Goal: Task Accomplishment & Management: Manage account settings

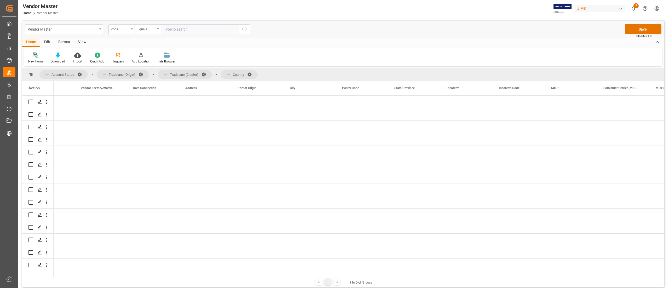
scroll to position [0, 831]
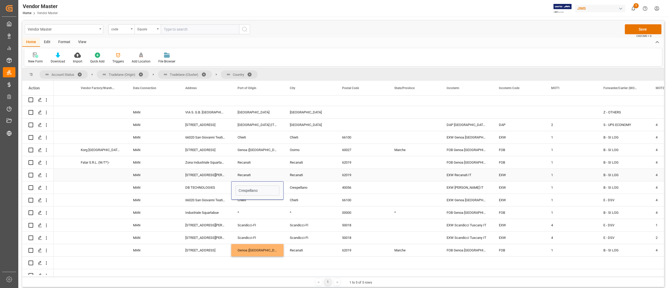
click at [337, 172] on div "62019" at bounding box center [362, 175] width 52 height 12
click at [635, 26] on button "Save" at bounding box center [643, 29] width 37 height 10
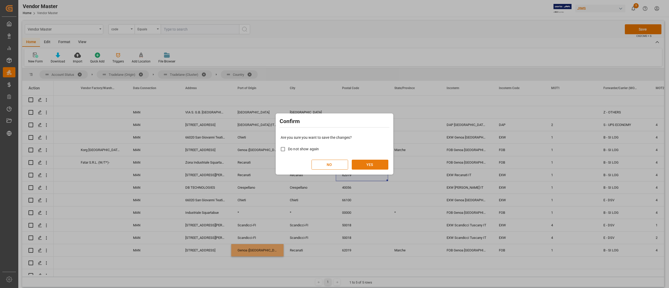
click at [373, 165] on button "YES" at bounding box center [370, 165] width 37 height 10
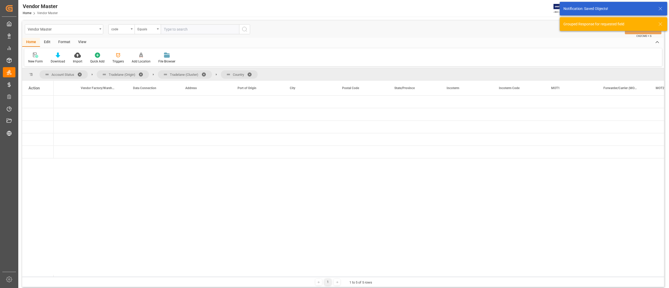
scroll to position [0, 0]
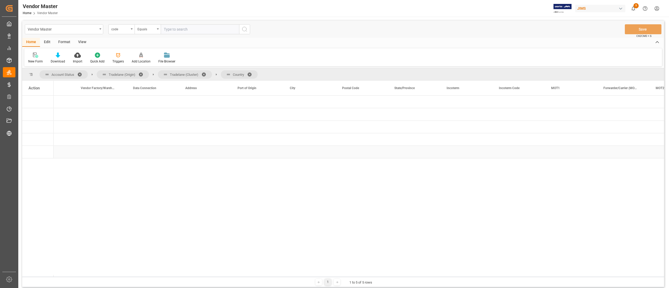
click at [340, 144] on div "Press SPACE to select this row." at bounding box center [362, 139] width 52 height 12
click at [61, 115] on span "Press SPACE to select this row." at bounding box center [62, 114] width 5 height 5
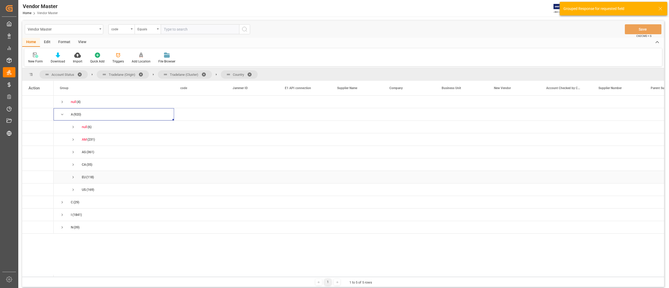
click at [75, 178] on span "Press SPACE to select this row." at bounding box center [73, 177] width 5 height 5
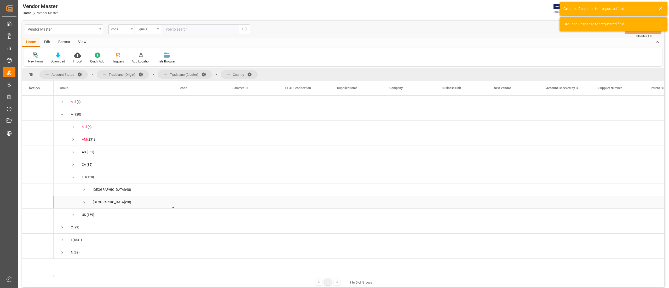
click at [83, 202] on span "Press SPACE to select this row." at bounding box center [84, 202] width 5 height 5
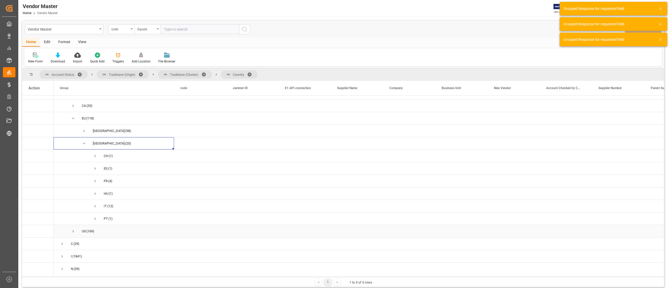
scroll to position [61, 0]
click at [96, 204] on span "Press SPACE to select this row." at bounding box center [95, 206] width 5 height 5
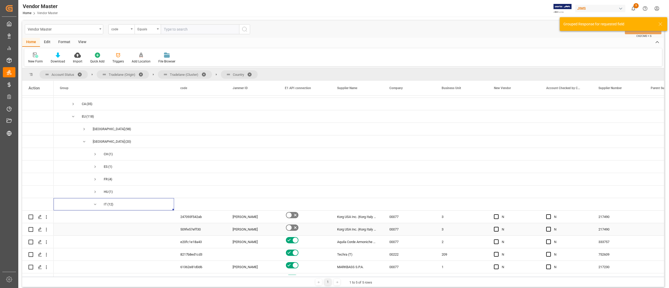
click at [156, 226] on span "Press SPACE to select this row." at bounding box center [114, 229] width 108 height 12
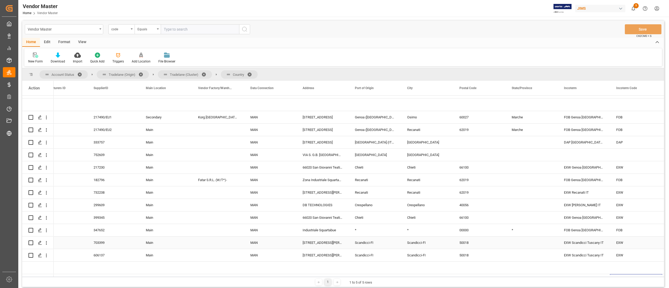
scroll to position [173, 0]
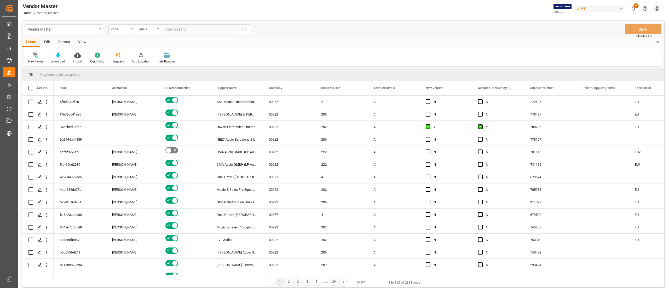
click at [173, 28] on input "text" at bounding box center [200, 29] width 78 height 10
click at [131, 28] on div "code" at bounding box center [121, 29] width 26 height 10
type input "number"
click at [136, 55] on div "Supplier Number" at bounding box center [148, 53] width 78 height 11
click at [182, 30] on input "text" at bounding box center [200, 29] width 78 height 10
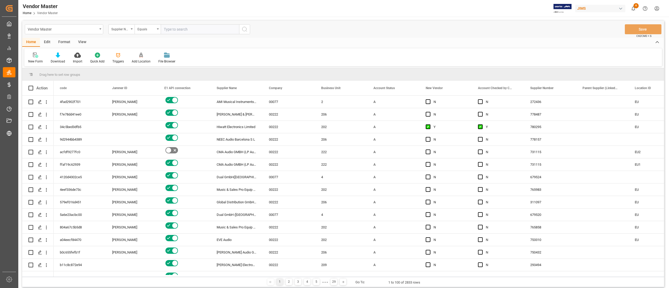
paste input "308716"
type input "308716"
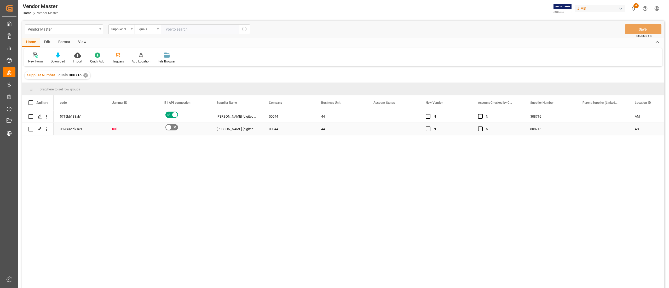
click at [358, 126] on div "44" at bounding box center [341, 129] width 52 height 12
click at [84, 76] on div "✕" at bounding box center [85, 75] width 4 height 4
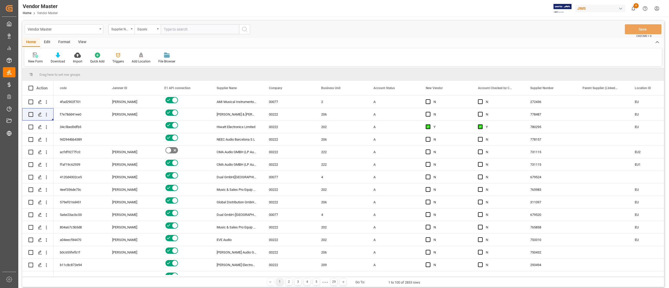
click at [194, 31] on input "text" at bounding box center [200, 29] width 78 height 10
type input "241376"
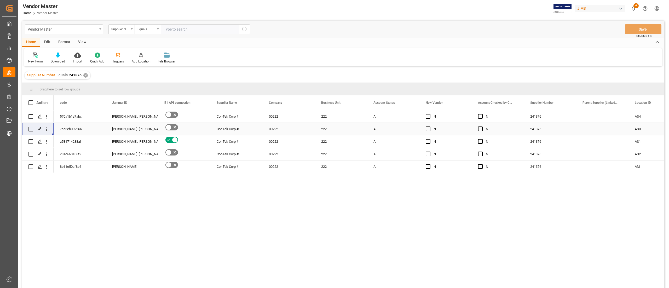
click at [395, 135] on div "A" at bounding box center [393, 129] width 40 height 12
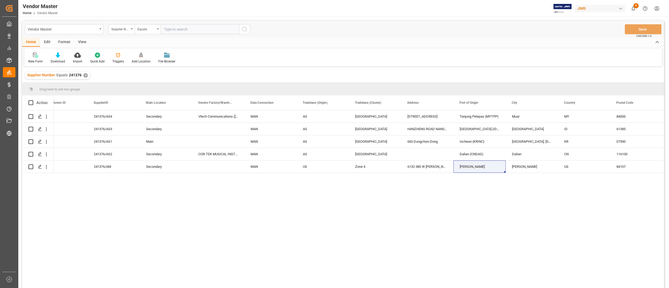
click at [83, 76] on div "✕" at bounding box center [85, 75] width 4 height 4
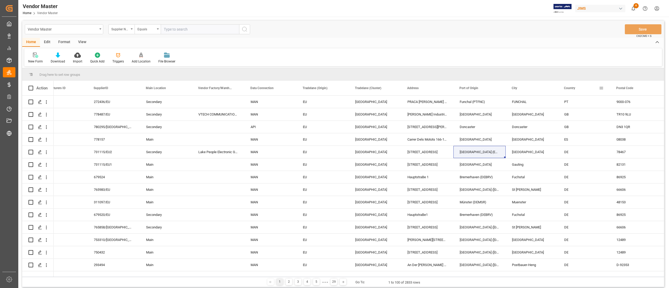
click at [599, 86] on span at bounding box center [601, 88] width 5 height 5
click at [624, 90] on span "filter" at bounding box center [625, 88] width 5 height 5
type input "TW"
click at [630, 132] on button "Apply" at bounding box center [632, 132] width 10 height 5
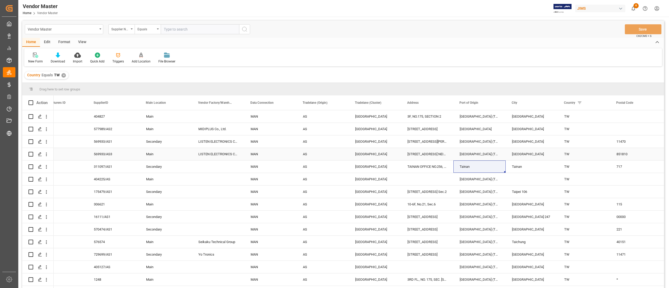
click at [293, 158] on div "MAN" at bounding box center [270, 154] width 52 height 12
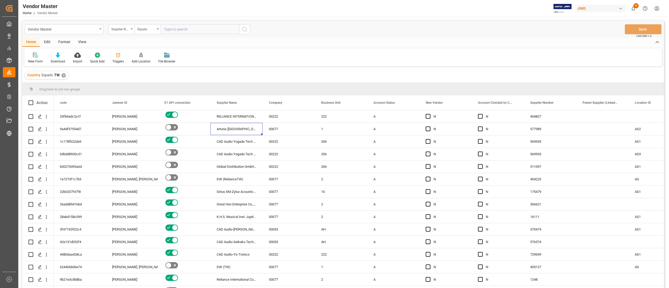
click at [174, 28] on input "text" at bounding box center [200, 29] width 78 height 10
paste input "333757"
type input "333757"
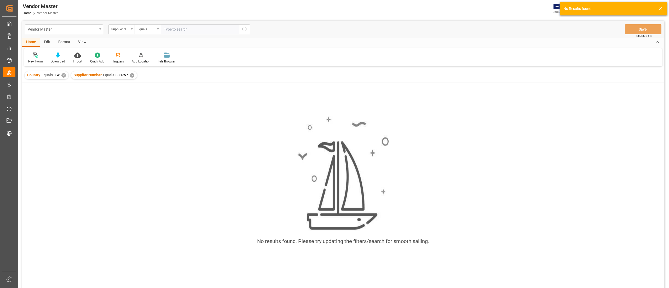
click at [63, 76] on div "✕" at bounding box center [63, 75] width 4 height 4
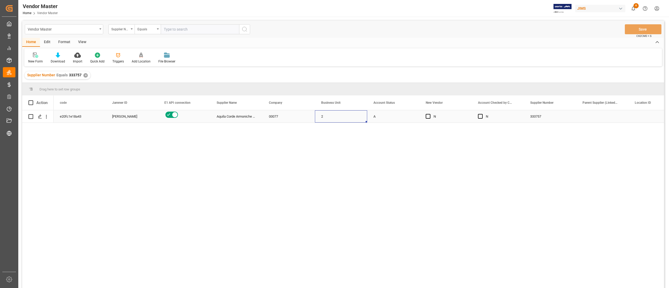
click at [331, 117] on div "2" at bounding box center [341, 116] width 52 height 12
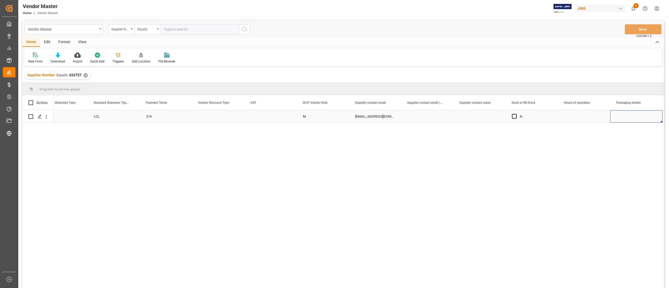
scroll to position [0, 1899]
click at [537, 116] on button "Press SPACE to select this row." at bounding box center [532, 117] width 52 height 12
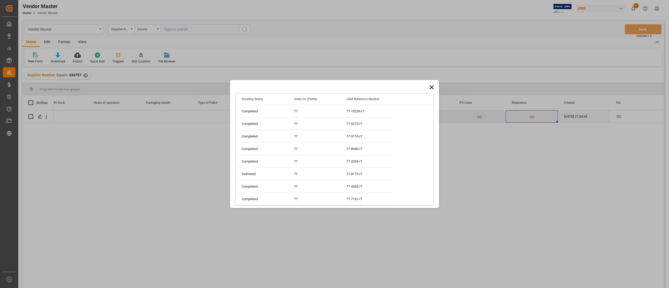
click at [432, 87] on icon at bounding box center [432, 87] width 4 height 4
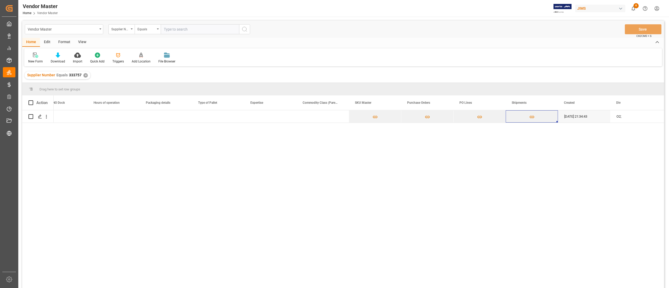
click at [83, 75] on div "✕" at bounding box center [85, 75] width 4 height 4
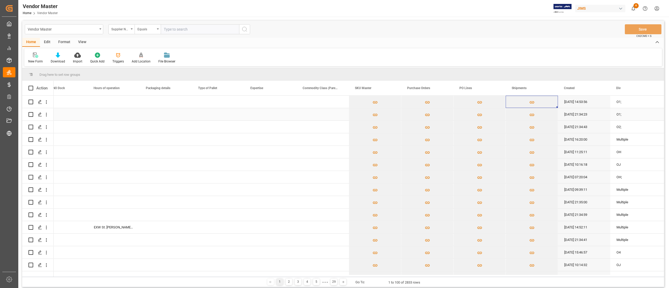
click at [293, 115] on div "Press SPACE to select this row." at bounding box center [270, 114] width 52 height 12
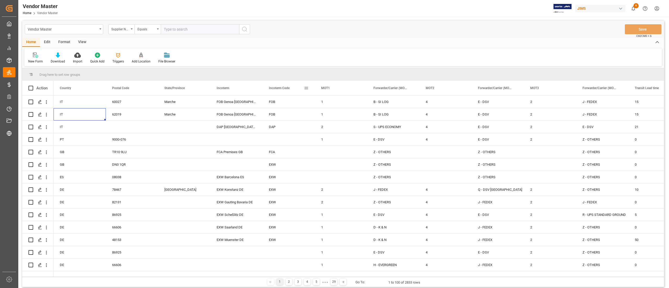
click at [307, 86] on span at bounding box center [306, 88] width 5 height 5
type input "DAP"
click at [338, 134] on button "Apply" at bounding box center [337, 132] width 10 height 5
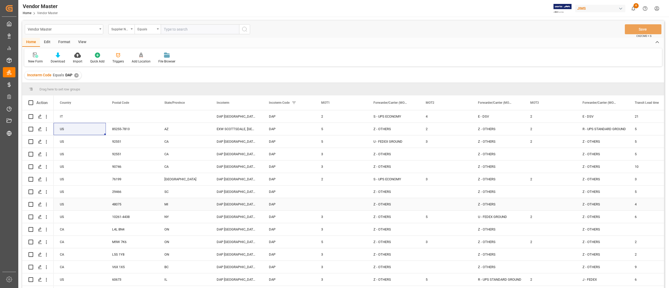
click at [242, 203] on div "DAP [GEOGRAPHIC_DATA] [GEOGRAPHIC_DATA]" at bounding box center [236, 204] width 52 height 12
drag, startPoint x: 225, startPoint y: 104, endPoint x: 210, endPoint y: 87, distance: 23.1
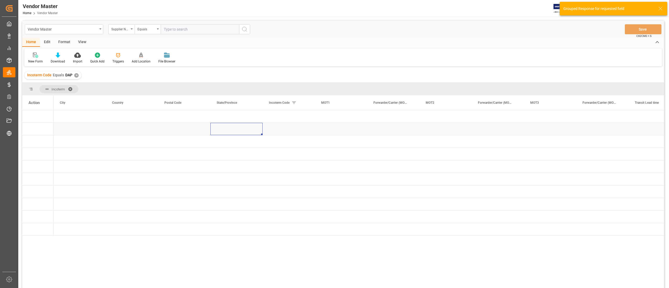
click at [212, 126] on div "Press SPACE to select this row." at bounding box center [236, 129] width 52 height 12
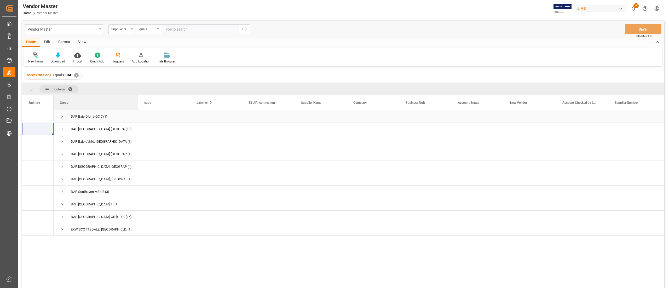
drag, startPoint x: 105, startPoint y: 106, endPoint x: 137, endPoint y: 110, distance: 32.4
click at [137, 110] on div "Action Location ID Parent Supplier (Linked to SKU) Supplier Number code" at bounding box center [343, 193] width 642 height 196
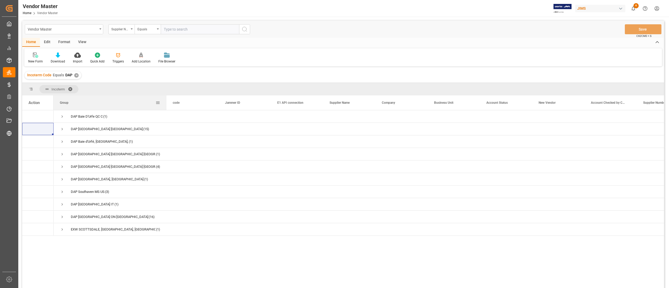
drag, startPoint x: 137, startPoint y: 108, endPoint x: 166, endPoint y: 109, distance: 28.5
click at [166, 109] on div at bounding box center [166, 102] width 2 height 15
click at [62, 115] on span "Press SPACE to select this row." at bounding box center [62, 116] width 5 height 5
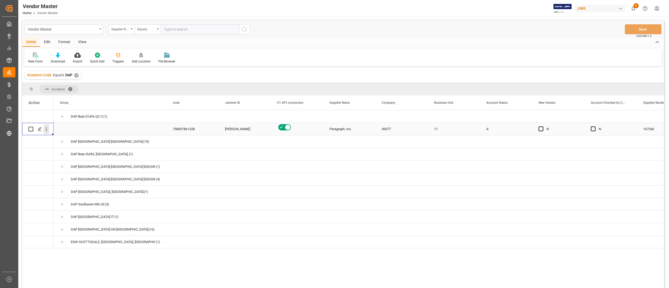
click at [48, 129] on icon "open menu" at bounding box center [46, 128] width 5 height 5
click at [80, 142] on span "Open in new tab" at bounding box center [81, 139] width 48 height 5
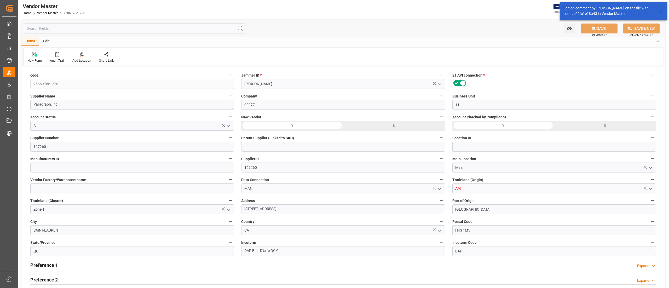
type input "08-11-2023 21:34"
type input "06-09-2025 10:49"
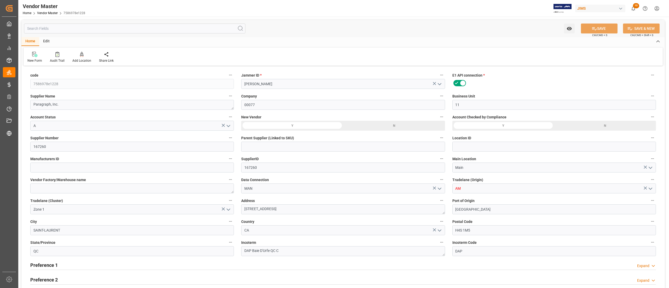
type input "NET 30"
click at [283, 251] on textarea "DAP Baie D'Urfe QC C" at bounding box center [343, 251] width 204 height 10
type textarea "DAP Baie D'Urfe [GEOGRAPHIC_DATA] [GEOGRAPHIC_DATA]"
click at [176, 195] on div "Tradelane (Cluster) Zone 1" at bounding box center [132, 205] width 211 height 21
click at [587, 29] on button "SAVE" at bounding box center [599, 29] width 37 height 10
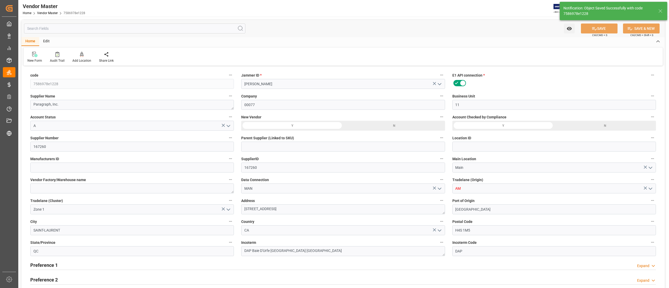
type textarea "Nataliya.Potapova@eriksonconsumer.com;jocelyn.rowcliffe@eriksonconsumer.com; pu…"
type input "10-01-2025 13:38"
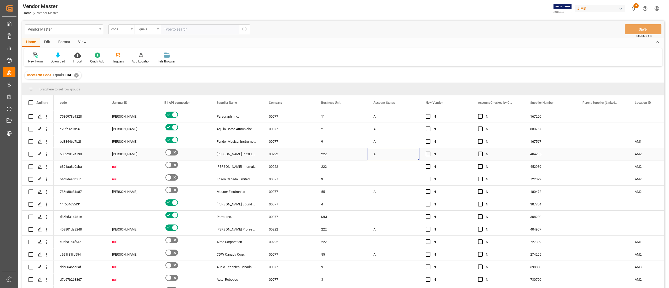
click at [407, 149] on div "A" at bounding box center [393, 154] width 40 height 12
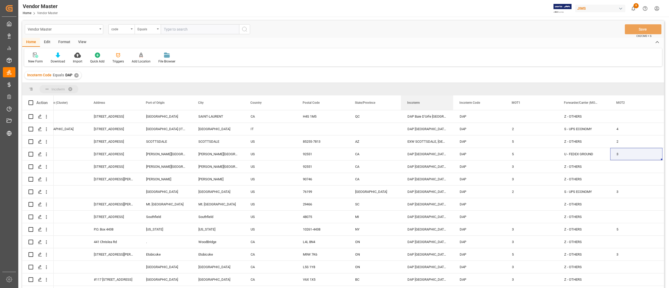
drag, startPoint x: 411, startPoint y: 105, endPoint x: 394, endPoint y: 88, distance: 24.2
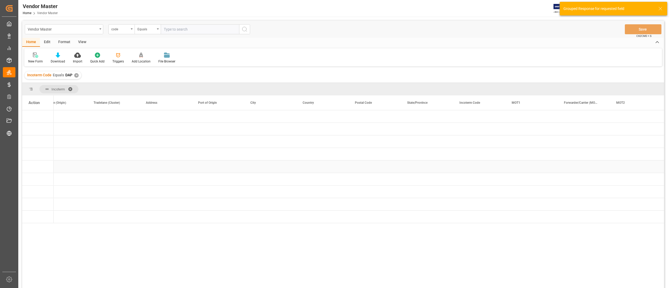
click at [399, 160] on div "Press SPACE to select this row." at bounding box center [375, 166] width 52 height 12
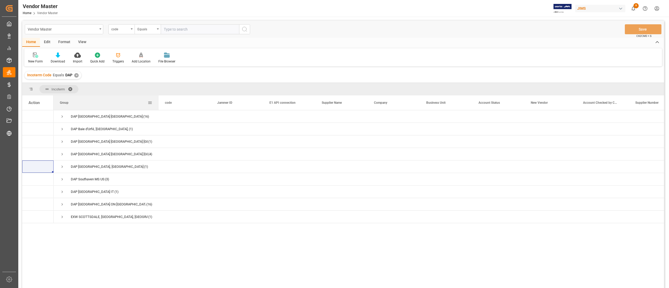
drag, startPoint x: 105, startPoint y: 106, endPoint x: 158, endPoint y: 107, distance: 52.8
click at [158, 107] on div at bounding box center [159, 102] width 2 height 15
click at [61, 128] on span "Press SPACE to select this row." at bounding box center [62, 129] width 5 height 5
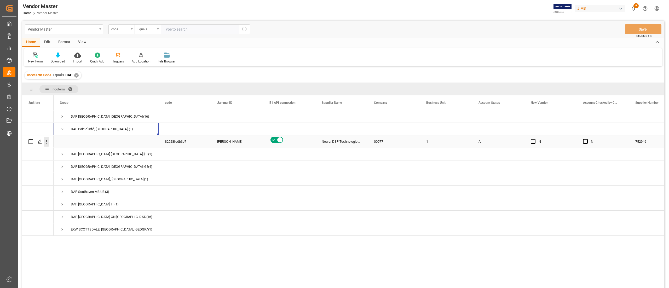
click at [45, 144] on icon "open menu" at bounding box center [46, 141] width 5 height 5
click at [72, 154] on span "Open in new tab" at bounding box center [81, 152] width 48 height 5
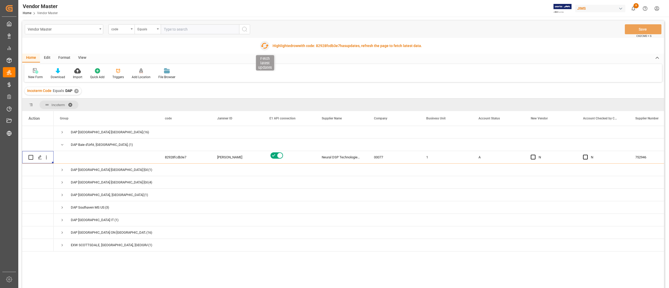
click at [266, 44] on icon "button" at bounding box center [264, 46] width 8 height 8
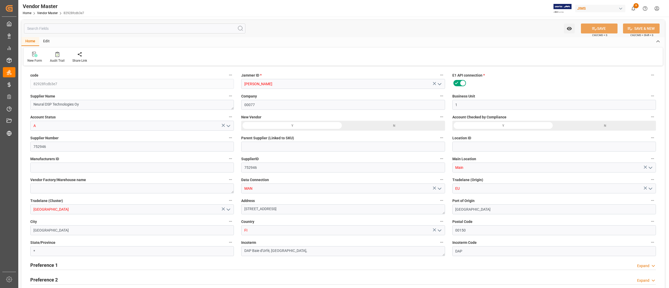
type input "[DATE] 08:43"
type input "[DATE] 15:20"
click at [287, 253] on textarea "DAP Baie d'Urfé, [GEOGRAPHIC_DATA]," at bounding box center [343, 251] width 204 height 10
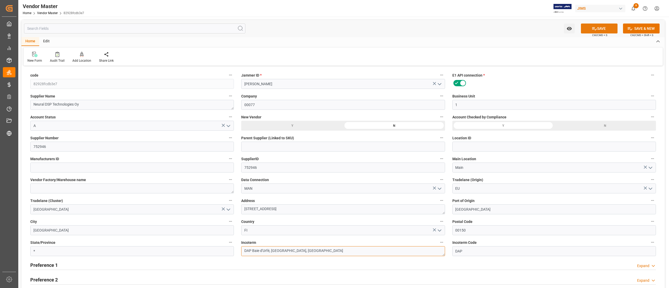
type textarea "DAP Baie d'Urfé, [GEOGRAPHIC_DATA], [GEOGRAPHIC_DATA]"
click at [589, 25] on button "SAVE" at bounding box center [599, 29] width 37 height 10
type input "[DATE] 13:39"
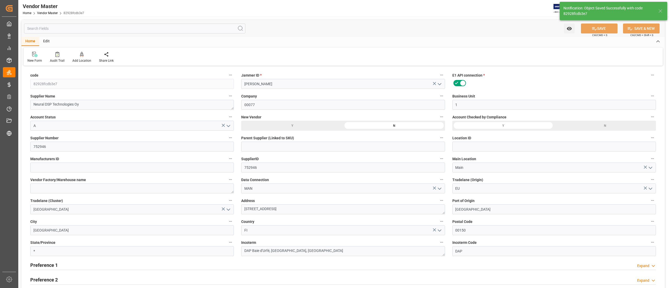
type input "NET 90"
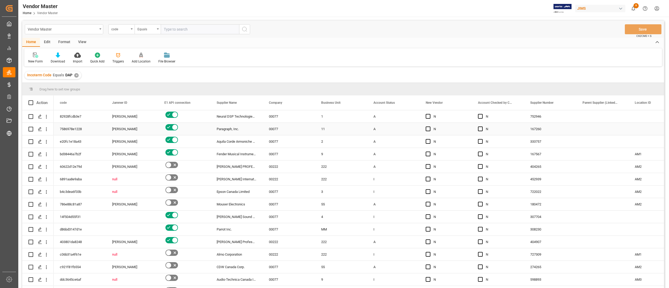
click at [594, 134] on div "Press SPACE to select this row." at bounding box center [602, 129] width 52 height 12
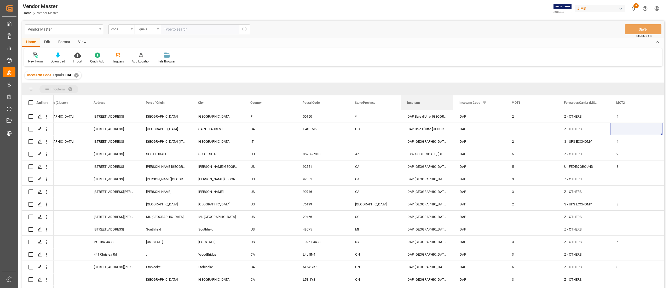
drag, startPoint x: 421, startPoint y: 101, endPoint x: 406, endPoint y: 86, distance: 20.9
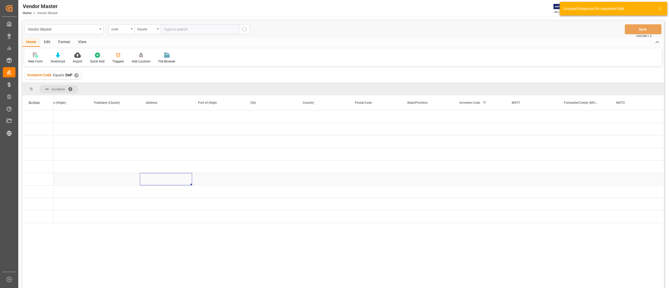
click at [189, 177] on div "Press SPACE to select this row." at bounding box center [166, 179] width 52 height 12
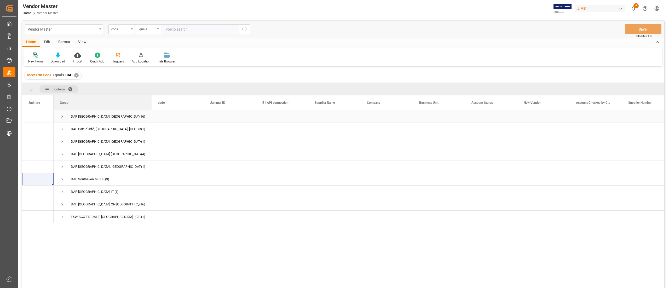
drag, startPoint x: 105, startPoint y: 107, endPoint x: 151, endPoint y: 110, distance: 45.9
click at [151, 110] on div "Action Parent Supplier (Linked to SKU) Supplier Number Account Checked by Compl…" at bounding box center [343, 193] width 642 height 196
click at [61, 127] on span "Press SPACE to select this row." at bounding box center [62, 129] width 5 height 5
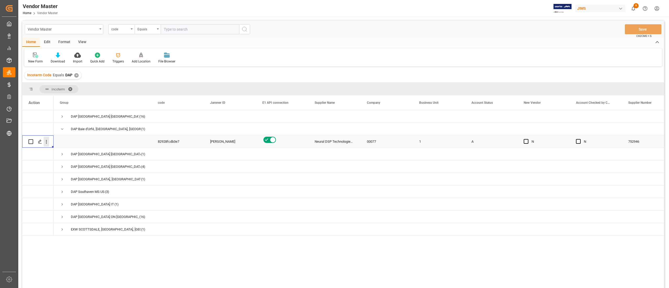
click at [48, 143] on icon "open menu" at bounding box center [46, 141] width 5 height 5
click at [71, 152] on span "Open in new tab" at bounding box center [81, 152] width 48 height 5
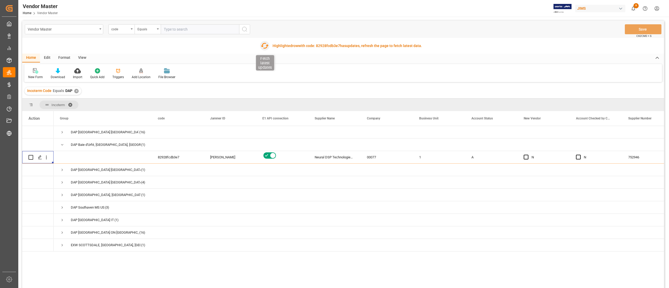
click at [263, 48] on icon "button" at bounding box center [265, 46] width 8 height 6
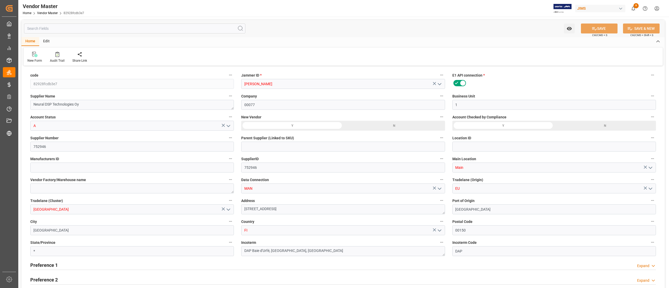
type input "[DATE] 08:43"
type input "[DATE] 13:39"
click at [271, 250] on textarea "DAP Baie d'Urfé, [GEOGRAPHIC_DATA], [GEOGRAPHIC_DATA]" at bounding box center [343, 251] width 204 height 10
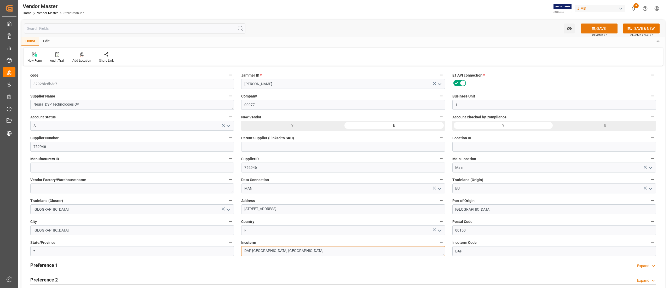
type textarea "DAP [GEOGRAPHIC_DATA] [GEOGRAPHIC_DATA]"
click at [598, 30] on button "SAVE" at bounding box center [599, 29] width 37 height 10
type input "NET 90"
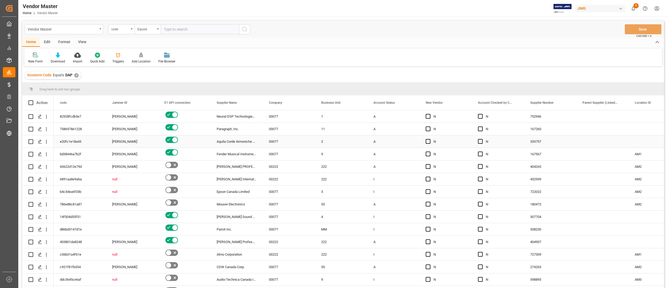
click at [573, 138] on div "333757" at bounding box center [550, 141] width 52 height 12
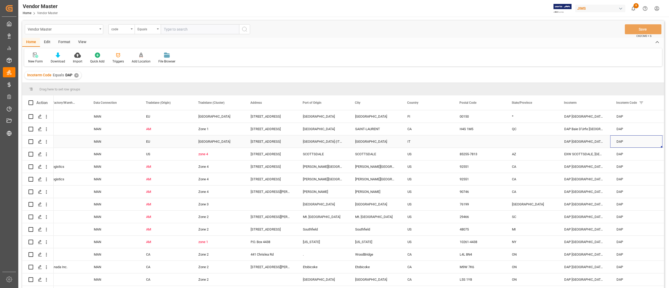
scroll to position [0, 854]
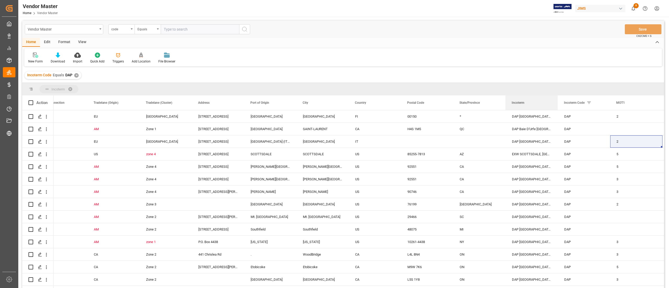
drag, startPoint x: 523, startPoint y: 103, endPoint x: 475, endPoint y: 84, distance: 52.0
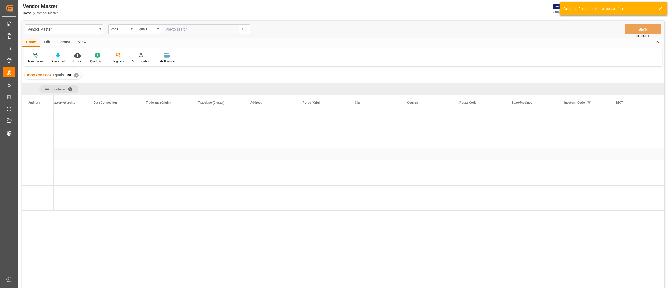
click at [230, 153] on div "Press SPACE to select this row." at bounding box center [218, 154] width 52 height 12
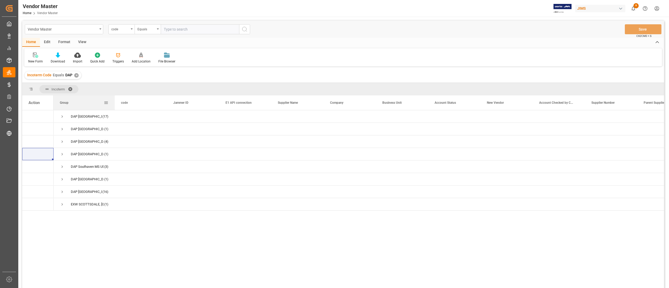
drag, startPoint x: 105, startPoint y: 107, endPoint x: 113, endPoint y: 107, distance: 8.9
click at [114, 107] on div at bounding box center [115, 102] width 2 height 15
drag, startPoint x: 113, startPoint y: 107, endPoint x: 124, endPoint y: 105, distance: 11.1
click at [125, 105] on div at bounding box center [126, 102] width 2 height 15
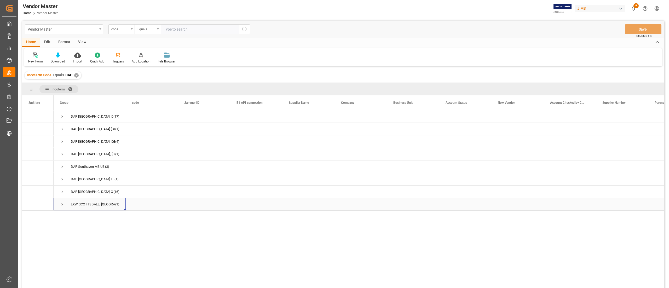
click at [62, 206] on span "Press SPACE to select this row." at bounding box center [62, 204] width 5 height 5
click at [611, 218] on div "167567" at bounding box center [622, 217] width 52 height 12
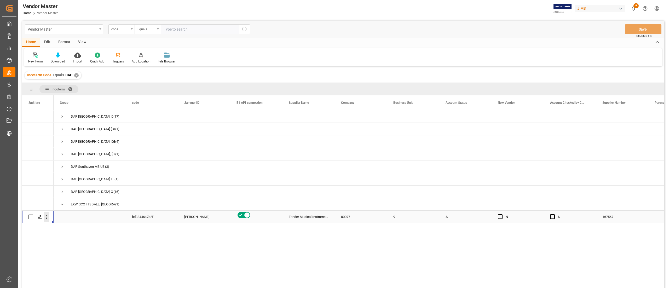
click at [47, 217] on icon "open menu" at bounding box center [46, 216] width 5 height 5
click at [69, 227] on span "Open in new tab" at bounding box center [81, 227] width 48 height 5
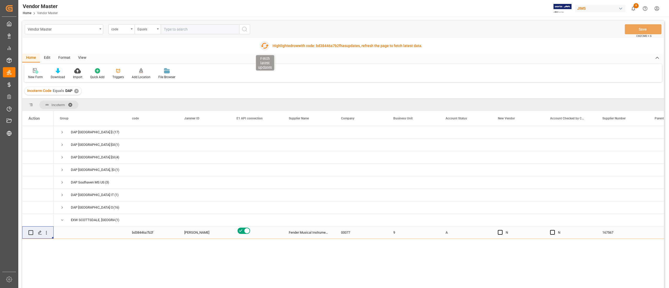
click at [266, 47] on icon "button" at bounding box center [264, 46] width 8 height 8
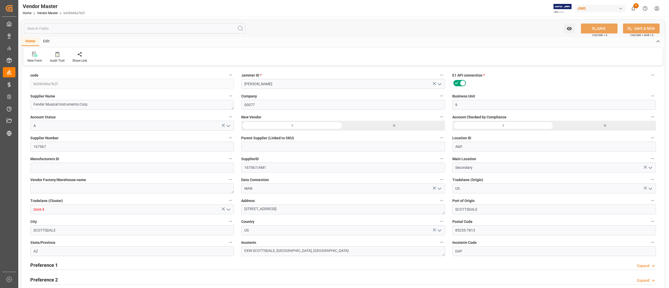
type input "[DATE] 21:34"
type input "[DATE] 03:29"
click at [304, 250] on textarea "EXW SCOTTSDALE, AZ, US" at bounding box center [343, 251] width 204 height 10
drag, startPoint x: 304, startPoint y: 249, endPoint x: 188, endPoint y: 251, distance: 116.0
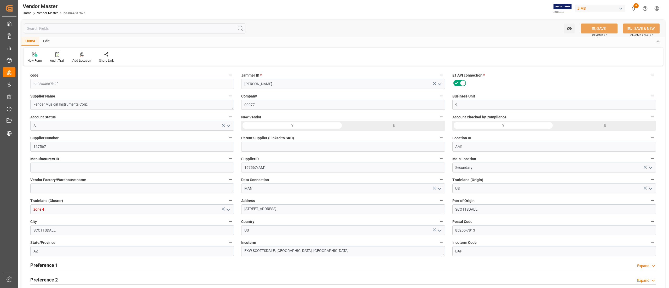
type input "2% 30 NET 45"
paste textarea "DAP Baie d'Urfé QC C"
type textarea "DAP [GEOGRAPHIC_DATA] [GEOGRAPHIC_DATA]"
click at [587, 26] on button "SAVE" at bounding box center [599, 29] width 37 height 10
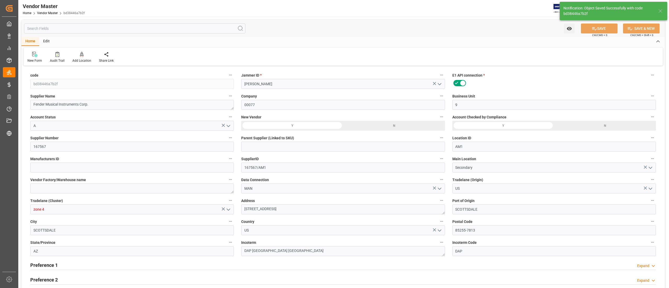
type input "10-01-2025 13:42"
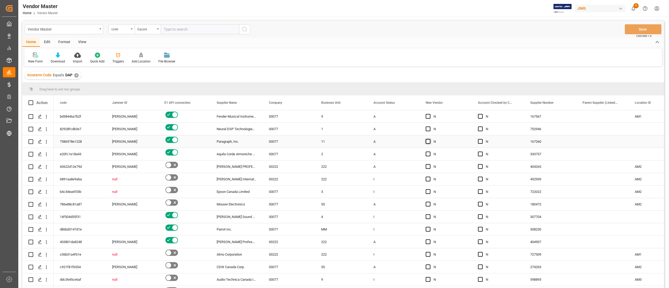
click at [430, 143] on span "Press SPACE to select this row." at bounding box center [428, 141] width 5 height 5
click at [430, 139] on input "Press SPACE to select this row." at bounding box center [430, 139] width 0 height 0
click at [430, 143] on span "Press SPACE to select this row." at bounding box center [428, 141] width 5 height 5
click at [430, 139] on input "Press SPACE to select this row." at bounding box center [430, 139] width 0 height 0
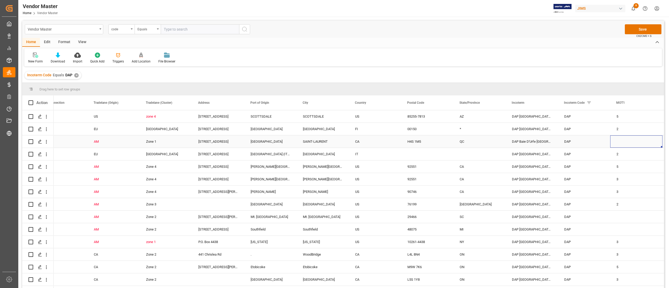
scroll to position [0, 907]
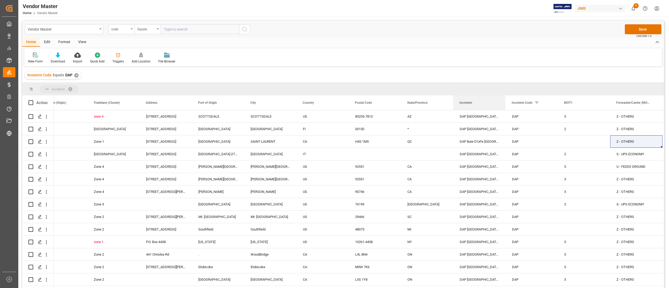
drag, startPoint x: 468, startPoint y: 104, endPoint x: 445, endPoint y: 89, distance: 26.7
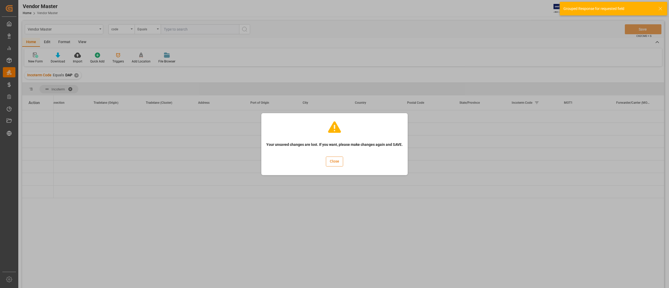
click at [328, 162] on button "Close" at bounding box center [334, 161] width 17 height 10
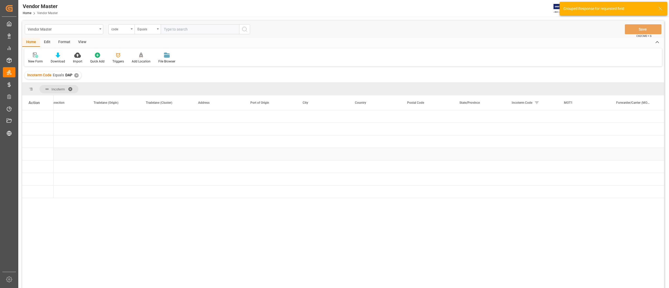
click at [225, 149] on div "Press SPACE to select this row." at bounding box center [218, 154] width 52 height 12
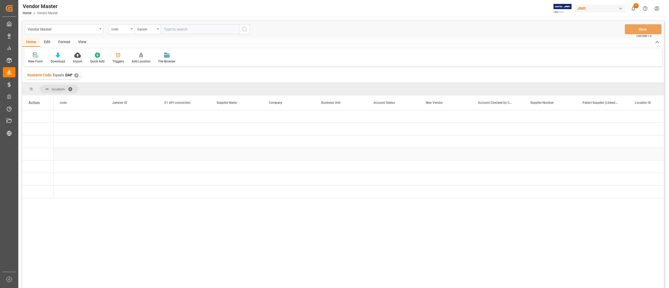
scroll to position [0, 0]
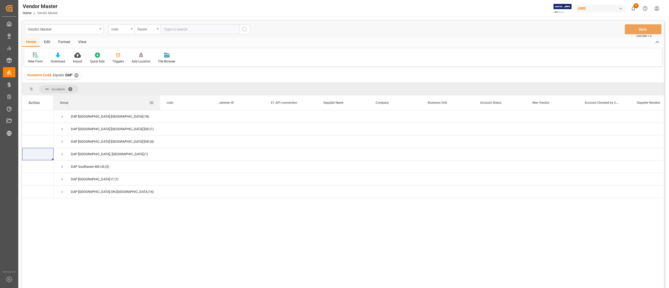
drag, startPoint x: 105, startPoint y: 105, endPoint x: 159, endPoint y: 106, distance: 54.3
click at [159, 106] on div at bounding box center [160, 102] width 2 height 15
click at [62, 130] on span "Press SPACE to select this row." at bounding box center [62, 129] width 5 height 5
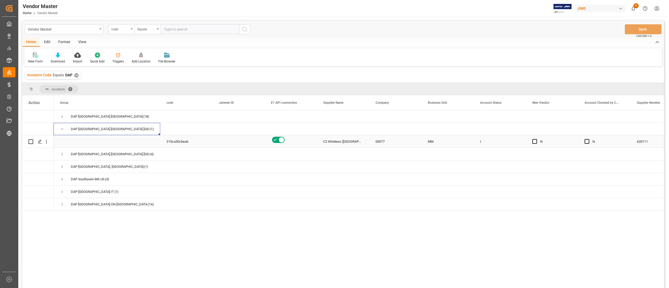
click at [347, 141] on div "C2 Wireless (USA)" at bounding box center [343, 141] width 52 height 12
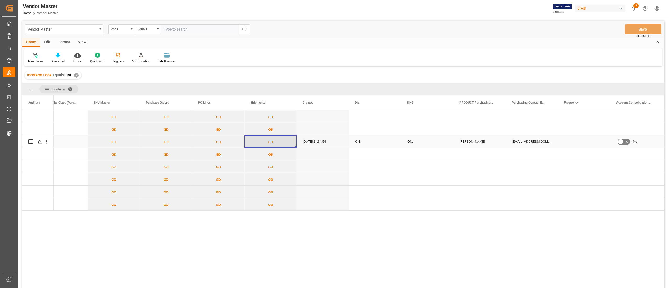
click at [268, 143] on icon "Press SPACE to select this row." at bounding box center [270, 141] width 5 height 5
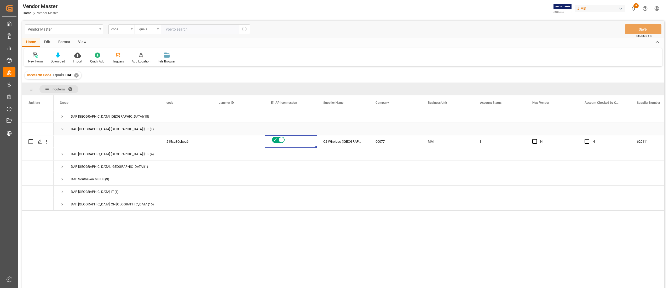
click at [62, 130] on span "Press SPACE to select this row." at bounding box center [62, 129] width 5 height 5
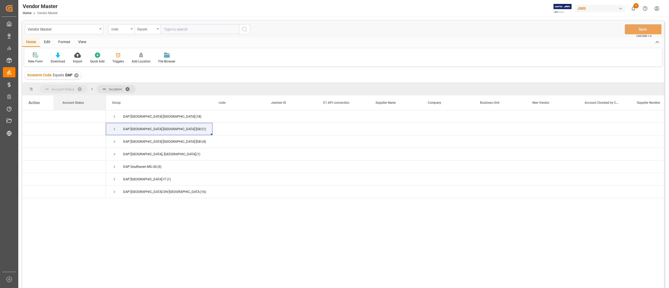
drag, startPoint x: 489, startPoint y: 106, endPoint x: 44, endPoint y: 87, distance: 444.5
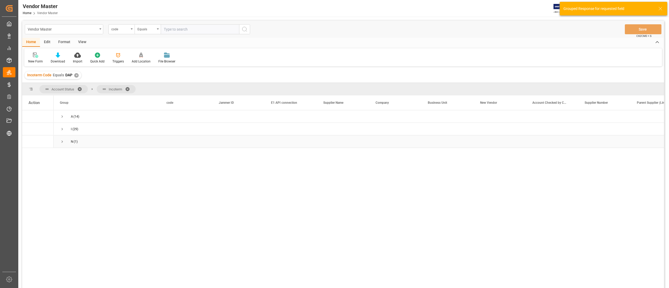
click at [61, 143] on span "Press SPACE to select this row." at bounding box center [62, 141] width 5 height 5
click at [63, 115] on span "Press SPACE to select this row." at bounding box center [62, 116] width 5 height 5
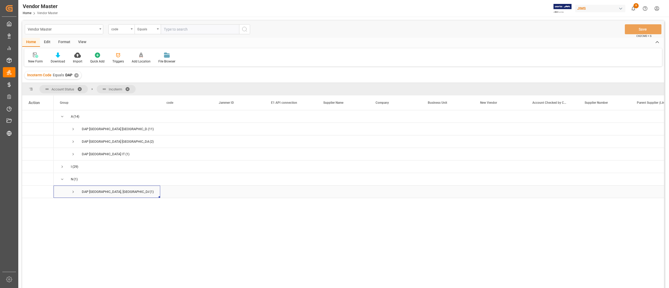
click at [73, 192] on span "Press SPACE to select this row." at bounding box center [73, 191] width 5 height 5
click at [375, 223] on div "A (14) I (29) N (1) DAP San Clemente, CA (1) DAP Baie d'Urfé QC CA (11) DAP Mor…" at bounding box center [359, 200] width 610 height 181
click at [578, 208] on div "775934" at bounding box center [604, 204] width 52 height 12
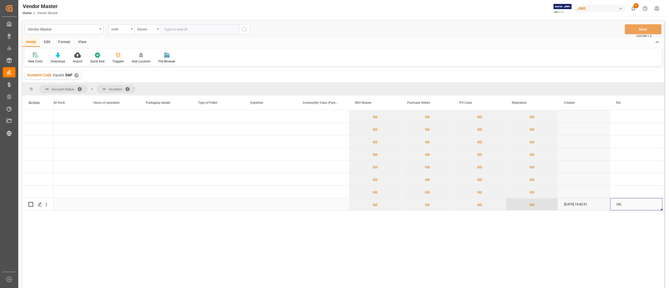
click at [539, 207] on button "Press SPACE to select this row." at bounding box center [532, 204] width 52 height 12
click at [533, 202] on icon "Press SPACE to select this row." at bounding box center [531, 204] width 5 height 5
click at [515, 227] on div "N 03-07-2025 15:42:51 OK; OK;" at bounding box center [359, 200] width 610 height 181
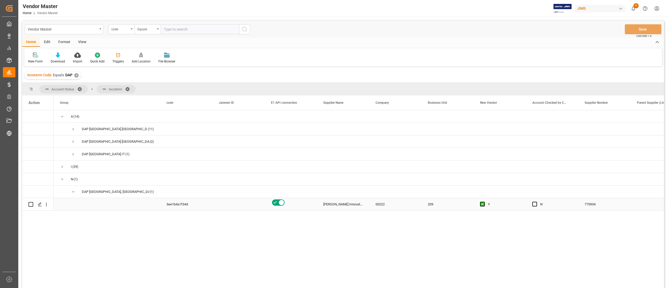
click at [341, 206] on div "Dana Innovation DBA Sonance" at bounding box center [343, 204] width 52 height 12
drag, startPoint x: 324, startPoint y: 202, endPoint x: 371, endPoint y: 203, distance: 46.8
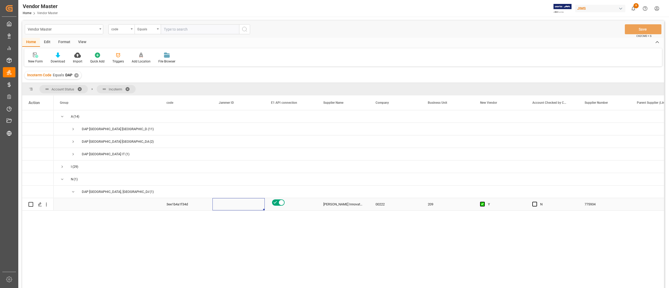
click at [244, 208] on div "Press SPACE to select this row." at bounding box center [238, 204] width 52 height 12
click at [45, 202] on icon "open menu" at bounding box center [46, 204] width 5 height 5
click at [80, 215] on span "Open in new tab" at bounding box center [81, 215] width 48 height 5
click at [586, 203] on div "775934" at bounding box center [604, 204] width 52 height 12
click at [72, 191] on span "Press SPACE to select this row." at bounding box center [73, 191] width 5 height 5
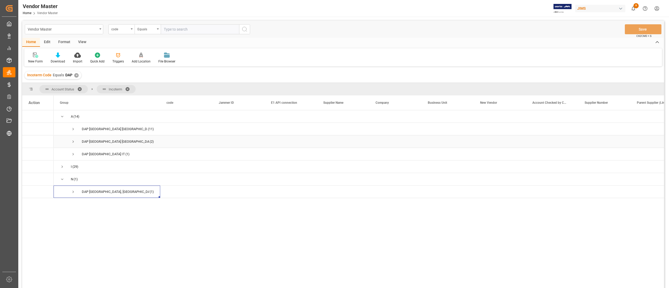
click at [72, 141] on span "Press SPACE to select this row." at bounding box center [73, 141] width 5 height 5
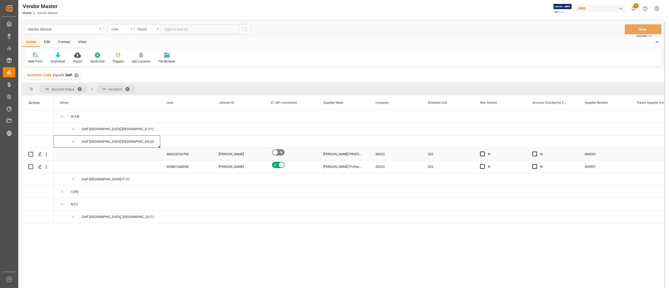
click at [402, 156] on div "00222" at bounding box center [395, 154] width 52 height 12
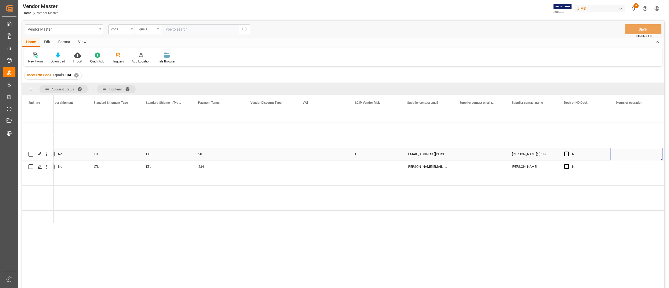
scroll to position [0, 1849]
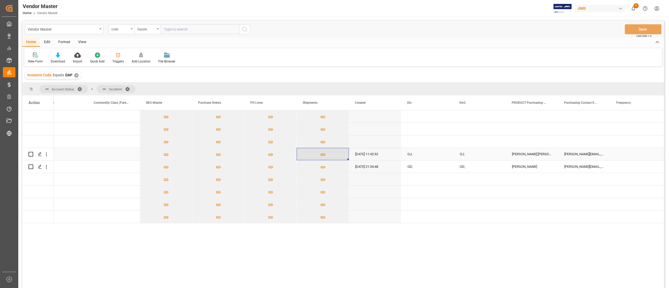
click at [320, 155] on icon "Press SPACE to select this row." at bounding box center [322, 154] width 5 height 5
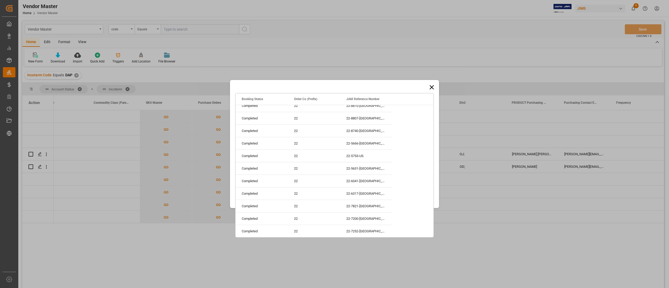
click at [433, 88] on icon at bounding box center [431, 87] width 7 height 7
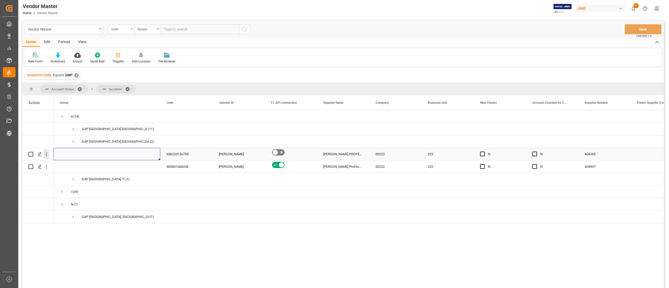
click at [47, 153] on icon "open menu" at bounding box center [46, 155] width 1 height 4
click at [76, 167] on span "Open in new tab" at bounding box center [81, 165] width 48 height 5
click at [593, 167] on div "404907" at bounding box center [604, 166] width 52 height 12
click at [590, 154] on div "404265" at bounding box center [604, 154] width 52 height 12
click at [604, 167] on div "404907" at bounding box center [604, 166] width 52 height 12
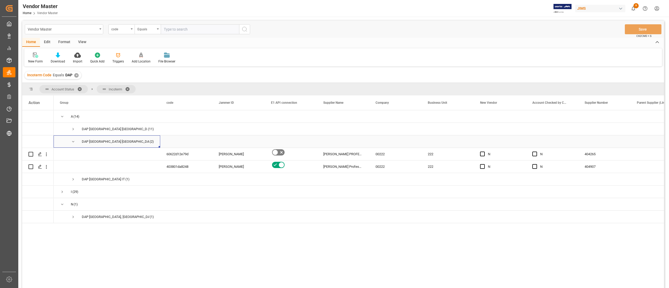
click at [74, 140] on span "Press SPACE to select this row." at bounding box center [73, 141] width 5 height 5
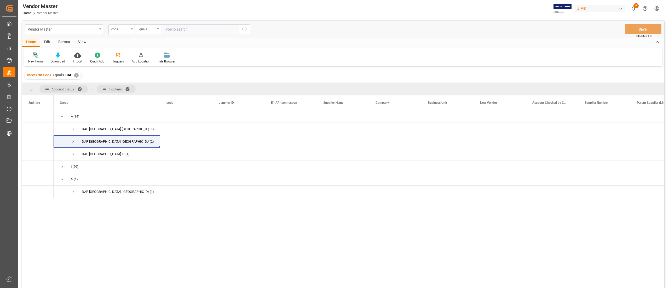
click at [77, 76] on div "✕" at bounding box center [76, 75] width 4 height 4
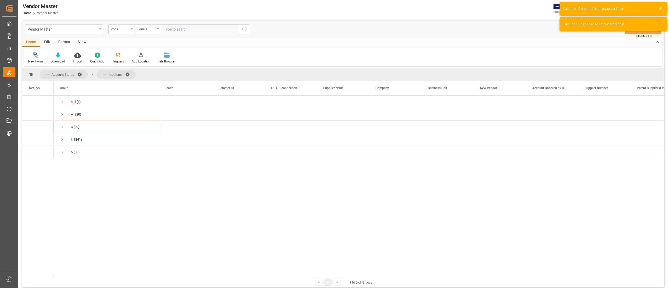
click at [130, 74] on span at bounding box center [129, 74] width 8 height 5
click at [80, 73] on span at bounding box center [81, 74] width 8 height 5
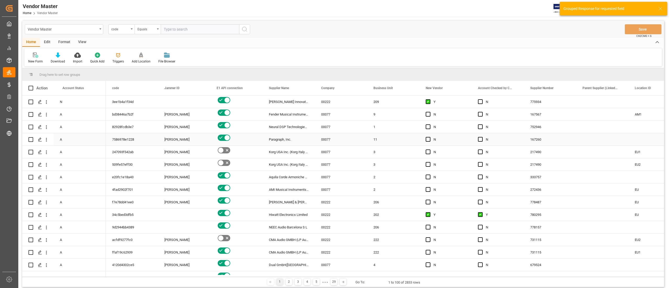
click at [354, 144] on div "00077" at bounding box center [341, 139] width 52 height 12
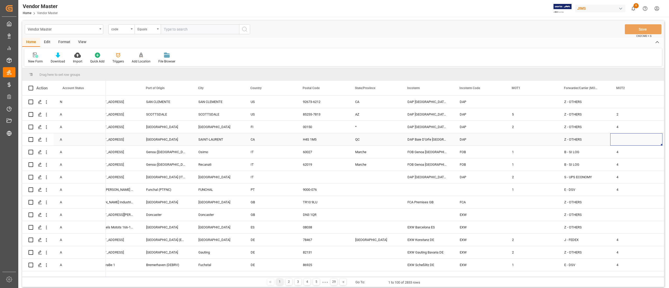
scroll to position [0, 1011]
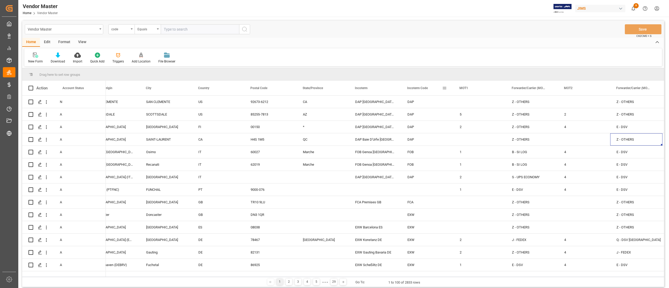
click at [447, 85] on div "Incoterm Code" at bounding box center [427, 88] width 52 height 15
click at [444, 90] on span at bounding box center [444, 88] width 5 height 5
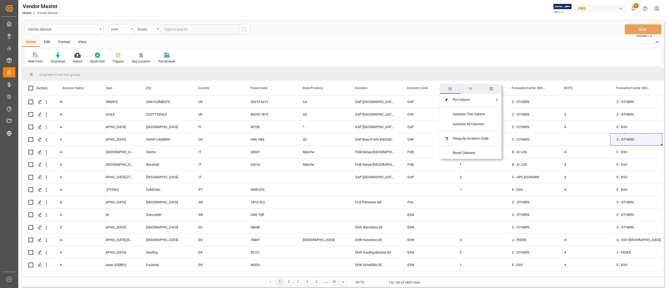
click at [470, 88] on span "filter" at bounding box center [470, 88] width 5 height 5
type input "ddp"
click at [473, 131] on button "Apply" at bounding box center [475, 132] width 10 height 5
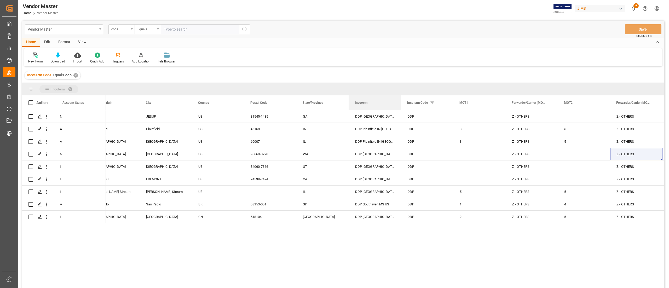
drag, startPoint x: 364, startPoint y: 103, endPoint x: 352, endPoint y: 86, distance: 21.0
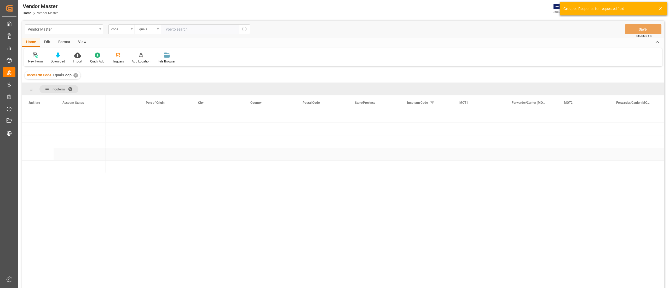
click at [289, 149] on div "Press SPACE to select this row." at bounding box center [270, 154] width 52 height 12
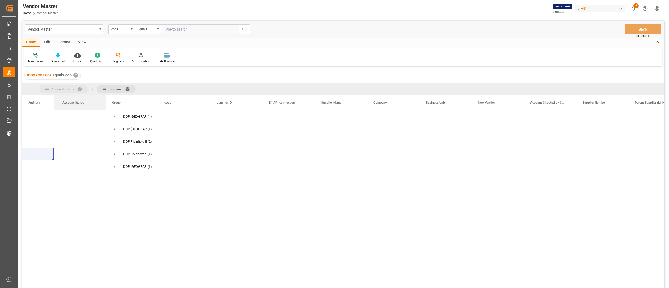
drag, startPoint x: 77, startPoint y: 102, endPoint x: 42, endPoint y: 87, distance: 38.0
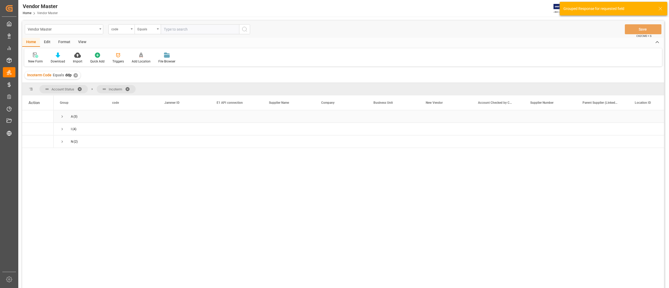
click at [60, 115] on div "A (3)" at bounding box center [80, 116] width 52 height 12
click at [64, 117] on span "Press SPACE to select this row." at bounding box center [62, 116] width 5 height 5
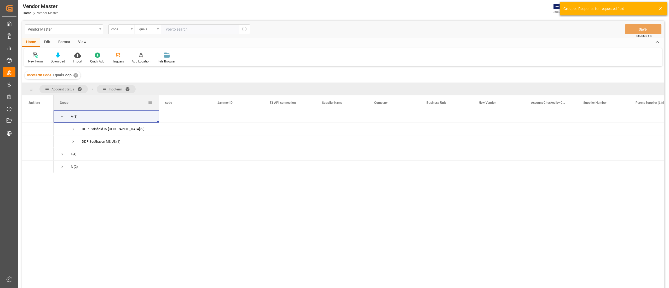
drag, startPoint x: 105, startPoint y: 103, endPoint x: 158, endPoint y: 104, distance: 53.0
click at [158, 104] on div at bounding box center [159, 102] width 2 height 15
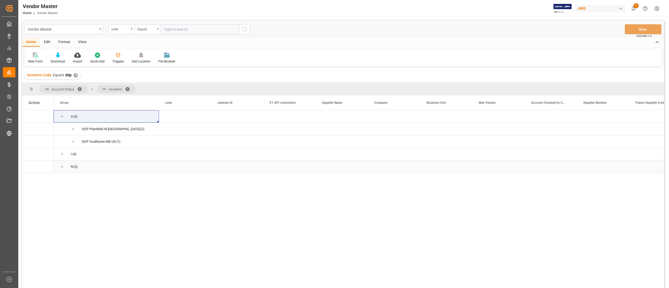
click at [62, 166] on span "Press SPACE to select this row." at bounding box center [62, 166] width 5 height 5
click at [73, 129] on span "Press SPACE to select this row." at bounding box center [73, 129] width 5 height 5
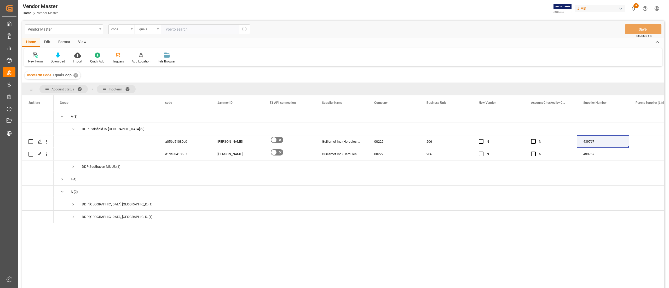
click at [126, 88] on span at bounding box center [129, 89] width 8 height 5
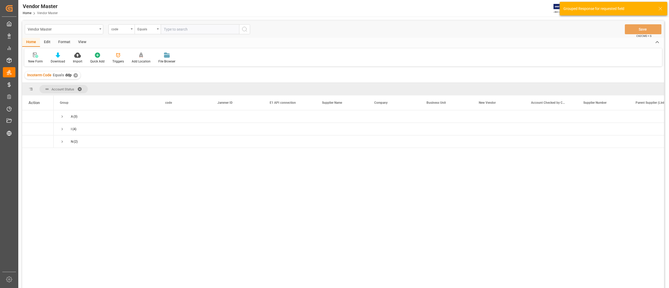
click at [83, 90] on span at bounding box center [81, 89] width 8 height 5
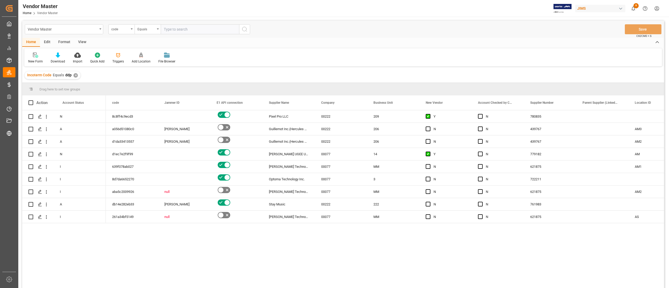
click at [74, 77] on div "✕" at bounding box center [75, 75] width 4 height 4
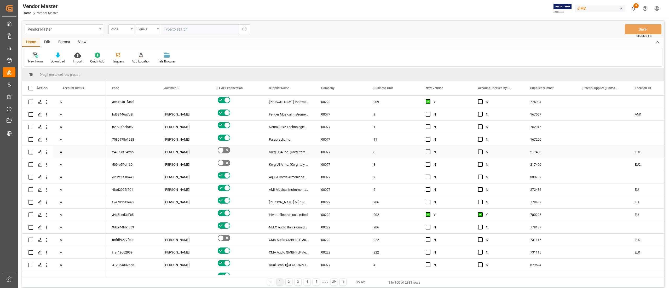
click at [397, 145] on div "11" at bounding box center [393, 139] width 52 height 12
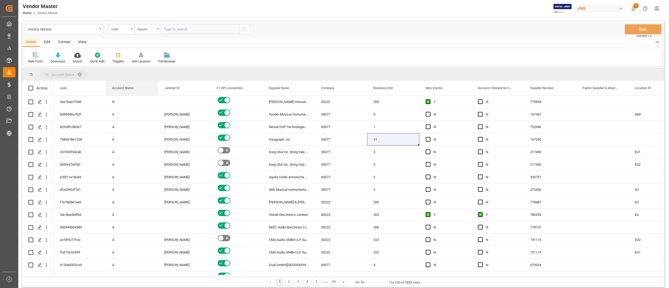
drag, startPoint x: 73, startPoint y: 88, endPoint x: 101, endPoint y: 76, distance: 31.0
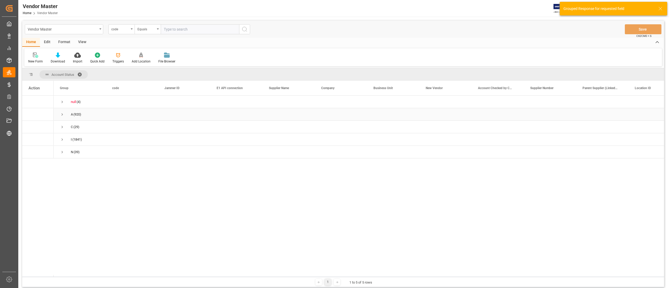
click at [62, 112] on span "Press SPACE to select this row." at bounding box center [62, 114] width 5 height 5
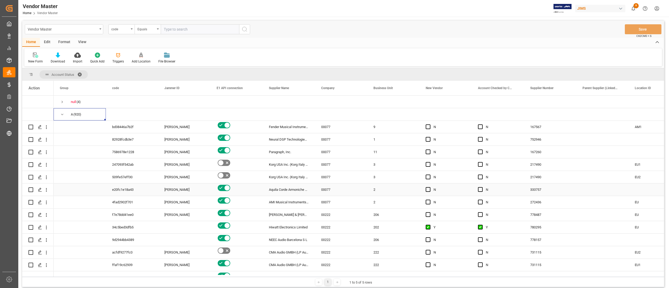
click at [472, 182] on div "N" at bounding box center [498, 177] width 52 height 12
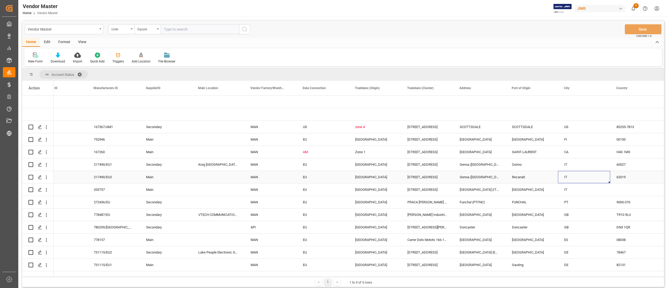
scroll to position [0, 645]
drag, startPoint x: 263, startPoint y: 88, endPoint x: 282, endPoint y: 88, distance: 19.6
click at [282, 88] on div "Data Connection" at bounding box center [267, 88] width 35 height 15
drag, startPoint x: 310, startPoint y: 91, endPoint x: 302, endPoint y: 74, distance: 18.3
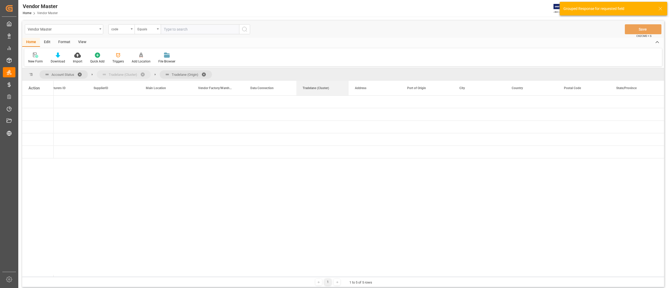
drag, startPoint x: 312, startPoint y: 91, endPoint x: 309, endPoint y: 79, distance: 11.9
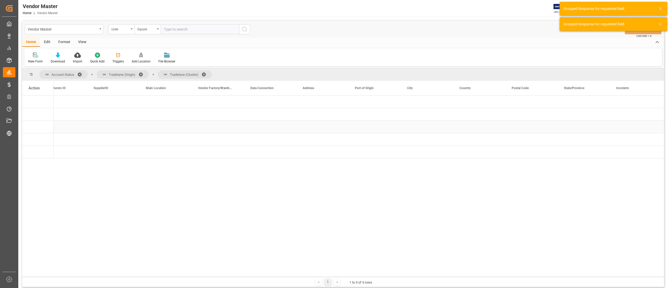
click at [152, 123] on div "Press SPACE to select this row." at bounding box center [166, 127] width 52 height 12
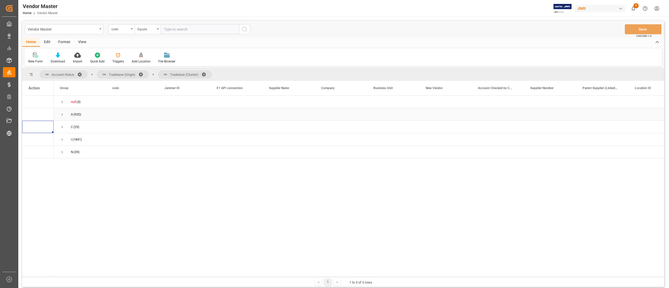
click at [62, 113] on span "Press SPACE to select this row." at bounding box center [62, 114] width 5 height 5
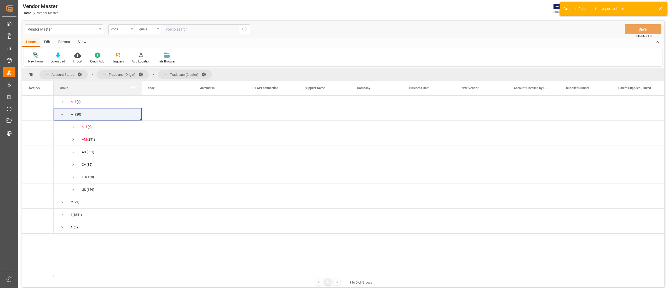
drag, startPoint x: 106, startPoint y: 91, endPoint x: 141, endPoint y: 95, distance: 36.1
click at [141, 95] on div at bounding box center [142, 88] width 2 height 15
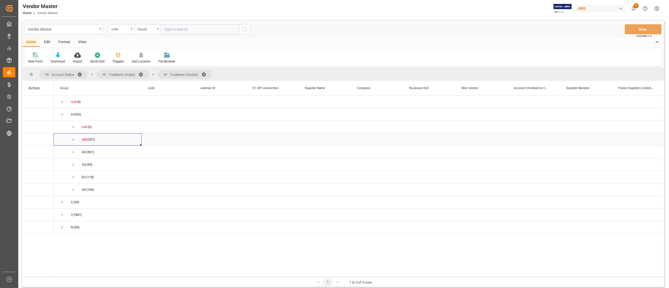
click at [73, 141] on span "Press SPACE to select this row." at bounding box center [73, 139] width 5 height 5
click at [386, 134] on div "Press SPACE to select this row." at bounding box center [377, 139] width 52 height 12
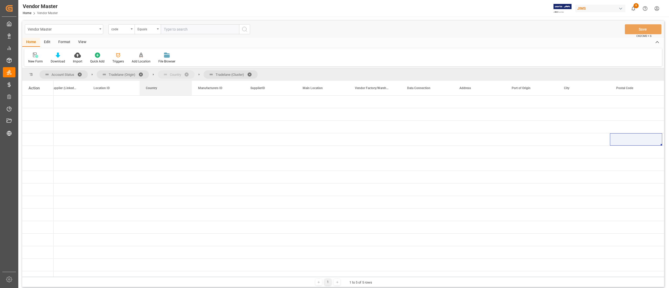
drag, startPoint x: 566, startPoint y: 89, endPoint x: 185, endPoint y: 75, distance: 381.2
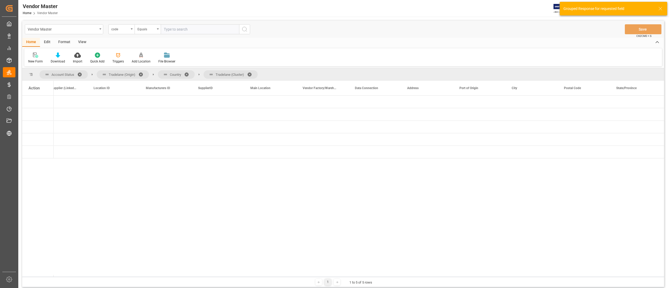
click at [204, 160] on div at bounding box center [359, 186] width 610 height 181
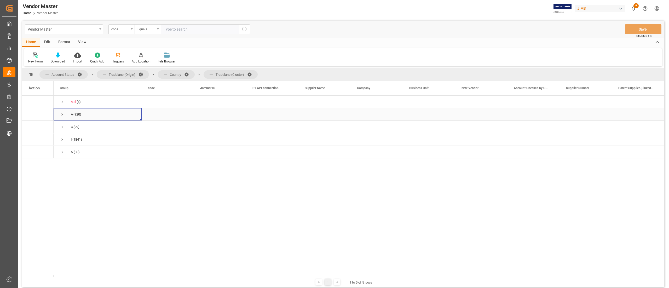
click at [61, 115] on span "Press SPACE to select this row." at bounding box center [62, 114] width 5 height 5
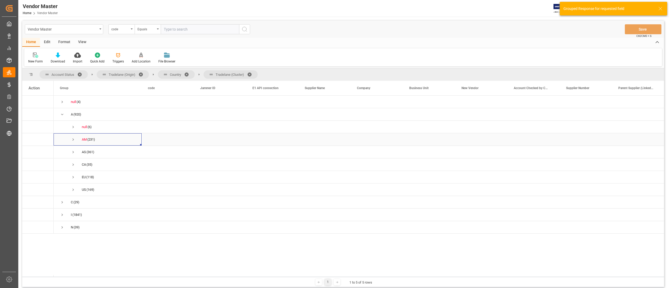
click at [72, 140] on span "Press SPACE to select this row." at bounding box center [73, 139] width 5 height 5
click at [141, 74] on span at bounding box center [142, 74] width 8 height 5
click at [64, 114] on span "Press SPACE to select this row." at bounding box center [62, 114] width 5 height 5
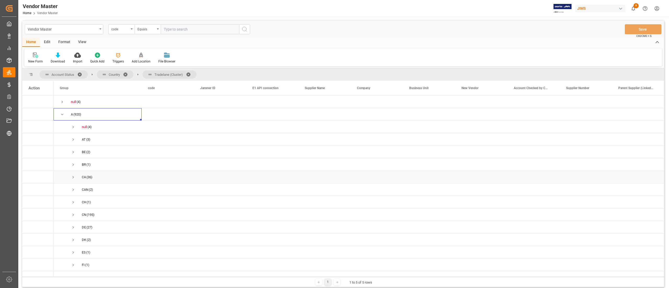
click at [71, 175] on span "Press SPACE to select this row." at bounding box center [73, 177] width 5 height 5
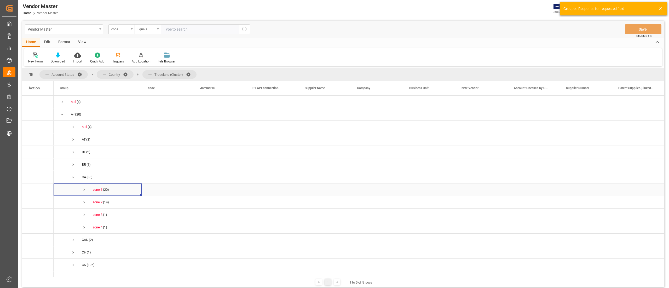
click at [85, 189] on span "Press SPACE to select this row." at bounding box center [84, 189] width 5 height 5
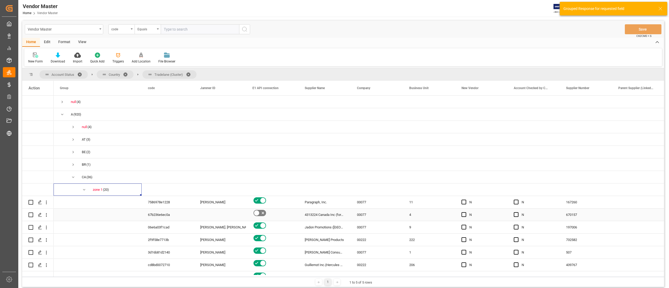
click at [192, 211] on div "67b236e6ec0a" at bounding box center [168, 214] width 52 height 12
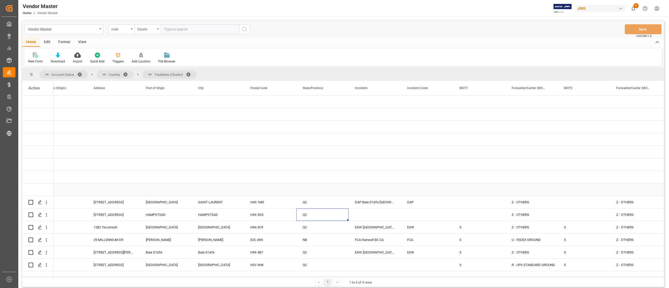
scroll to position [209, 0]
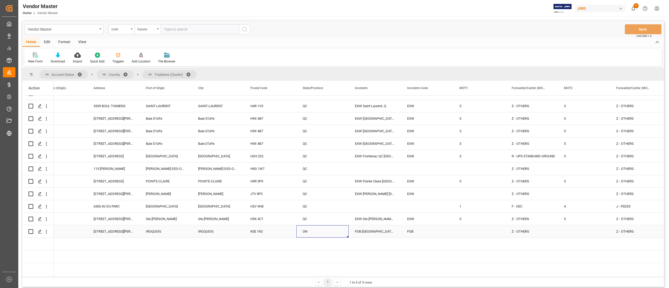
click at [336, 232] on div "ON" at bounding box center [322, 231] width 52 height 12
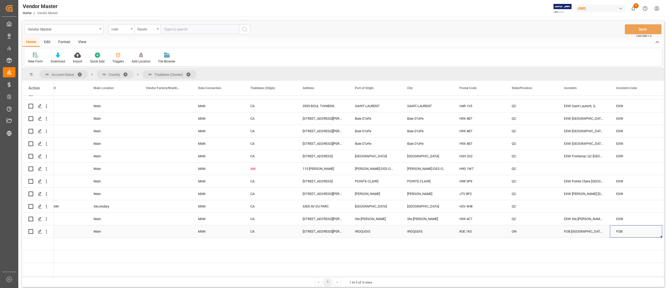
scroll to position [0, 786]
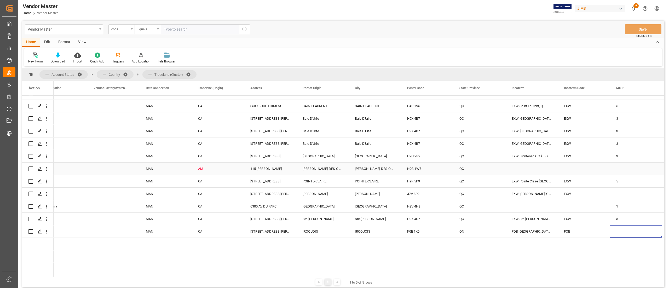
click at [350, 169] on div "DOLLARD-DES-ORMEAUX" at bounding box center [375, 169] width 52 height 12
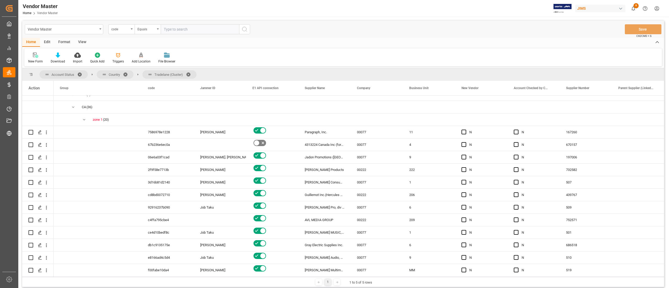
scroll to position [52, 0]
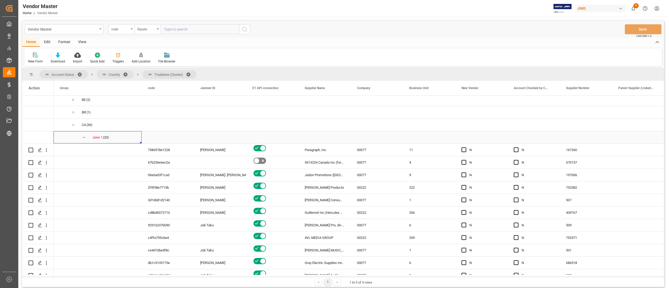
click at [84, 136] on span "Press SPACE to select this row." at bounding box center [84, 137] width 5 height 5
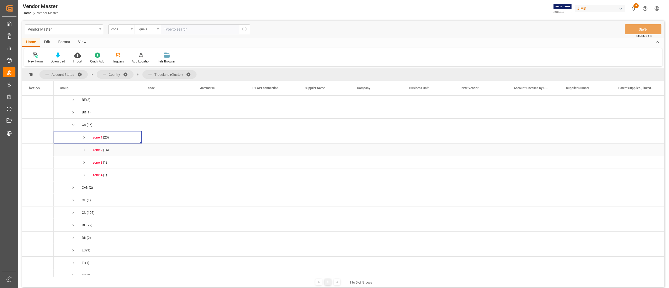
click at [83, 150] on span "Press SPACE to select this row." at bounding box center [84, 150] width 5 height 5
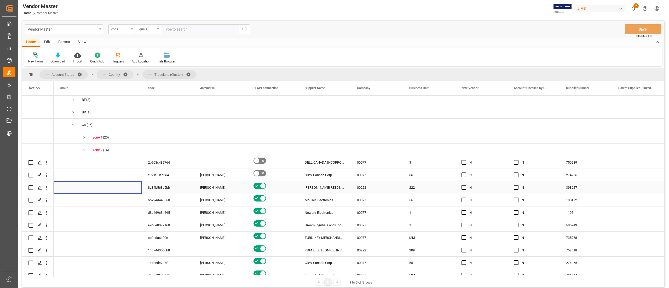
click at [119, 193] on span "Press SPACE to select this row." at bounding box center [98, 188] width 76 height 12
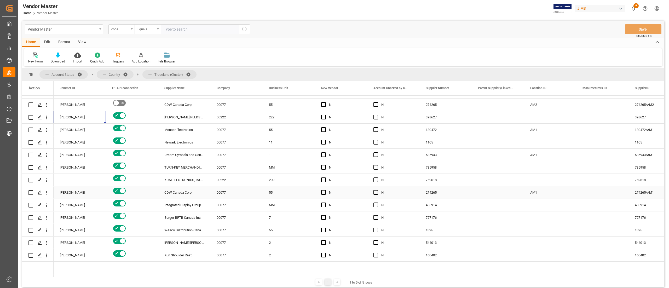
scroll to position [0, 88]
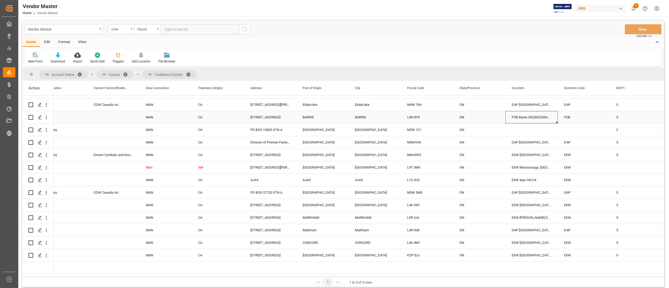
click at [519, 118] on div "FOB Barrie ON CA" at bounding box center [531, 117] width 52 height 12
click at [486, 132] on div "ON" at bounding box center [479, 130] width 52 height 12
click at [491, 116] on div "ON" at bounding box center [479, 117] width 52 height 12
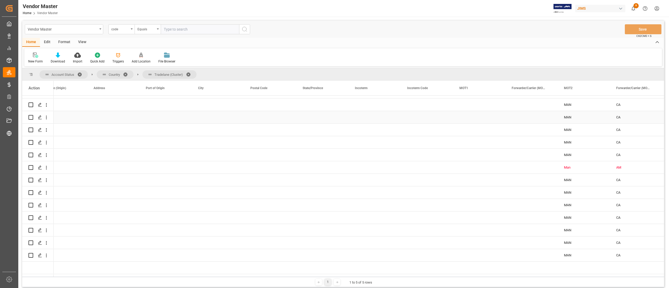
scroll to position [0, 995]
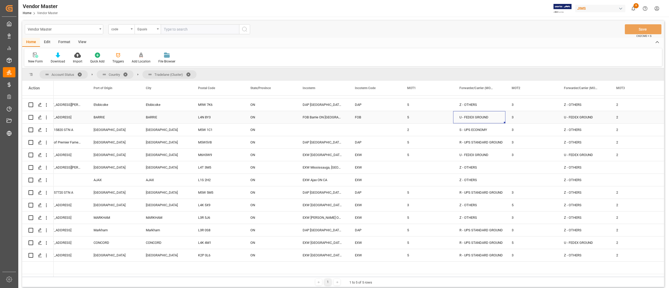
click at [316, 117] on div "FOB Barrie ON CA" at bounding box center [322, 117] width 52 height 12
drag, startPoint x: 309, startPoint y: 120, endPoint x: 299, endPoint y: 123, distance: 10.9
click at [299, 123] on div "FOB Barrie ON CA" at bounding box center [322, 120] width 52 height 18
type input "EXW Barrie ON CA"
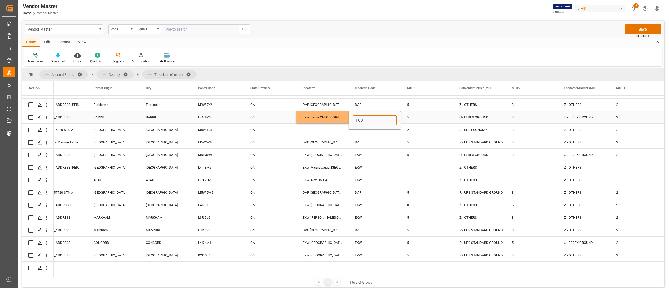
drag, startPoint x: 376, startPoint y: 122, endPoint x: 334, endPoint y: 121, distance: 42.1
click at [334, 121] on div "CA 121 WELHAM RD BARRIE BARRIE L4N 8Y3 ON EXW Barrie ON CA FOB 5 U - FEDEX GROU…" at bounding box center [644, 117] width 3171 height 13
type input "EXW"
click at [330, 146] on div "DAP [GEOGRAPHIC_DATA] [GEOGRAPHIC_DATA]" at bounding box center [322, 142] width 52 height 12
click at [641, 29] on button "Save" at bounding box center [643, 29] width 37 height 10
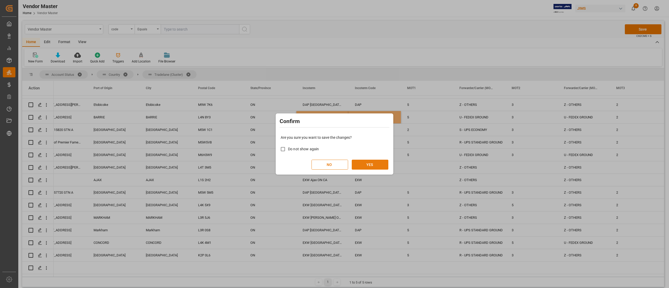
click at [371, 165] on button "YES" at bounding box center [370, 165] width 37 height 10
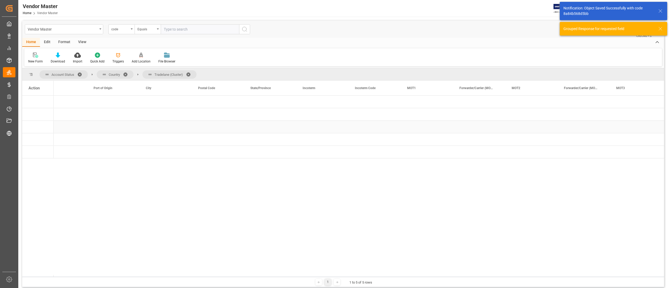
scroll to position [0, 0]
click at [243, 115] on div "Press SPACE to select this row." at bounding box center [218, 114] width 52 height 12
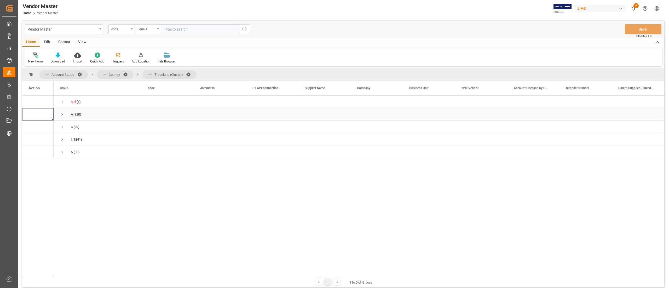
click at [62, 113] on span "Press SPACE to select this row." at bounding box center [62, 114] width 5 height 5
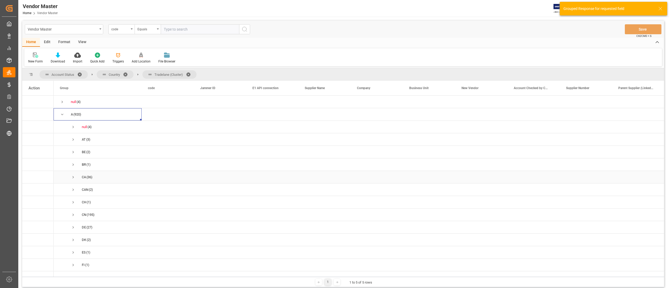
click at [74, 177] on span "Press SPACE to select this row." at bounding box center [73, 177] width 5 height 5
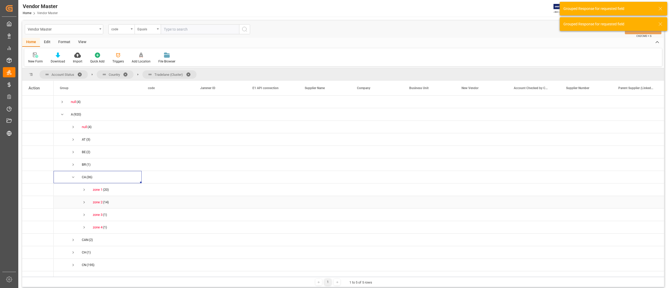
click at [85, 205] on span "Press SPACE to select this row." at bounding box center [84, 202] width 5 height 5
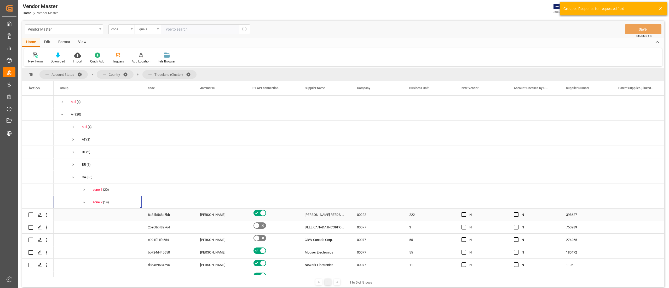
click at [570, 216] on div "398627" at bounding box center [586, 214] width 52 height 12
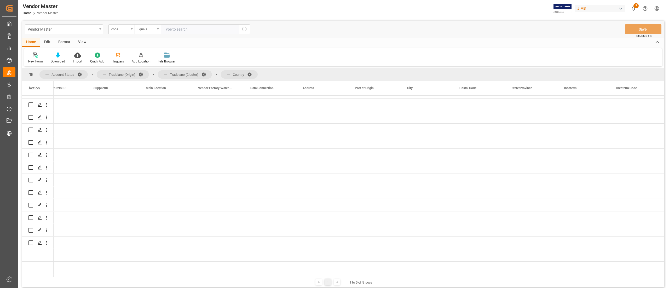
scroll to position [0, 714]
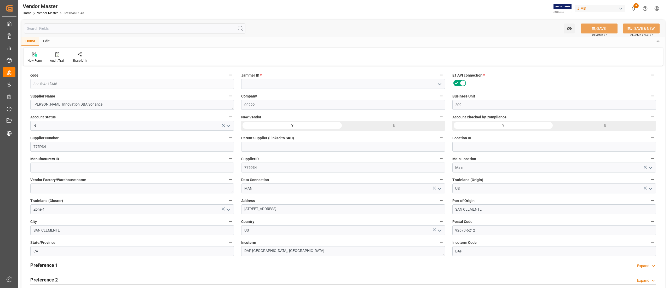
type input "03-07-2025 15:42"
type input "08-28-2025 16:33"
click at [289, 250] on textarea "DAP San Clemente, CA" at bounding box center [343, 251] width 204 height 10
drag, startPoint x: 303, startPoint y: 250, endPoint x: 217, endPoint y: 250, distance: 86.0
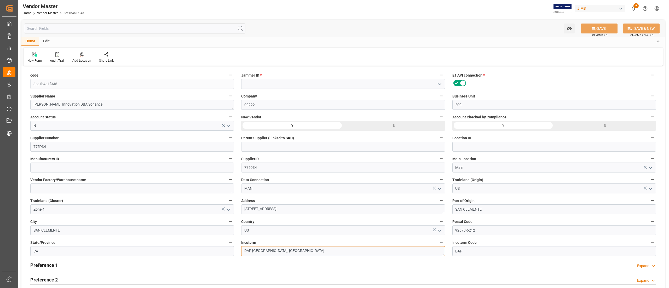
paste textarea "Cheshire CT US"
type textarea "DAP Cheshire CT US"
click at [602, 25] on button "SAVE" at bounding box center [599, 29] width 37 height 10
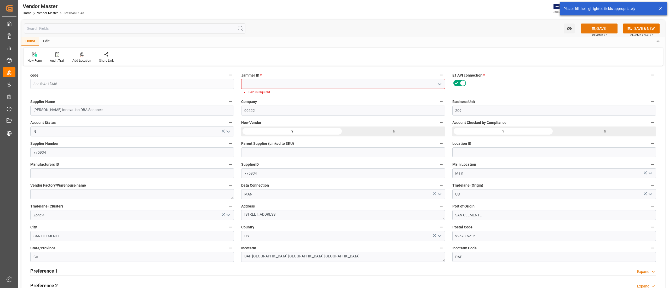
type input "2% 30 NET 45"
click at [590, 28] on button "SAVE" at bounding box center [599, 29] width 37 height 10
click at [51, 11] on link "Vendor Master" at bounding box center [47, 13] width 21 height 4
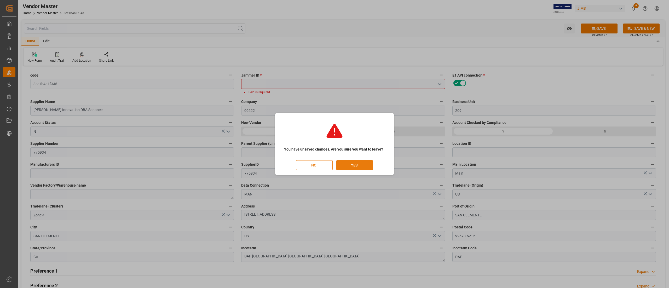
click at [355, 166] on button "YES" at bounding box center [354, 165] width 37 height 10
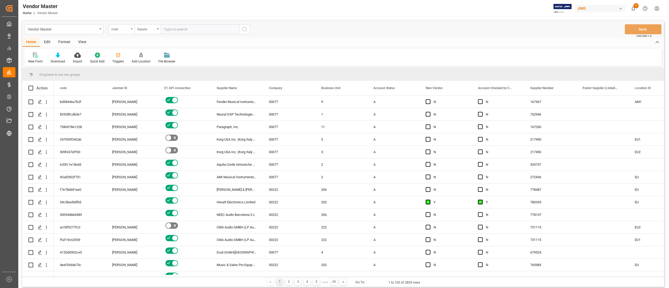
click at [120, 30] on div "code" at bounding box center [120, 29] width 18 height 6
type input "num"
click at [120, 51] on div "Supplier Number" at bounding box center [148, 53] width 78 height 11
click at [195, 33] on input "text" at bounding box center [200, 29] width 78 height 10
paste input "775934"
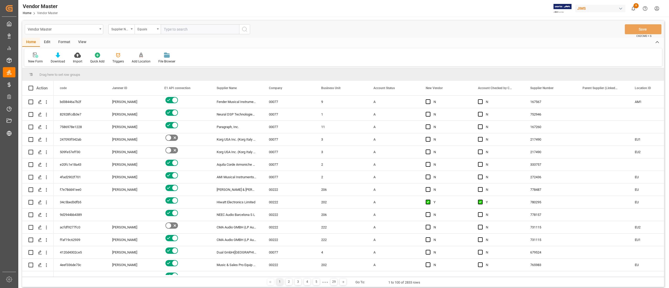
type input "775934"
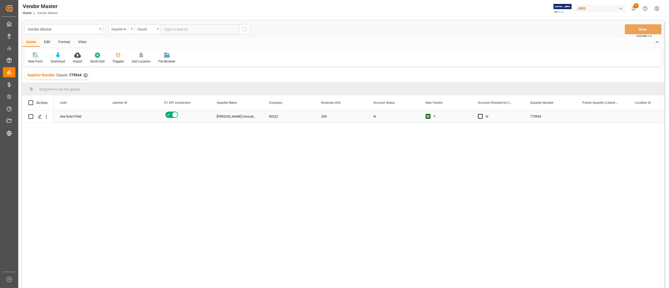
click at [387, 111] on div "N" at bounding box center [393, 117] width 40 height 12
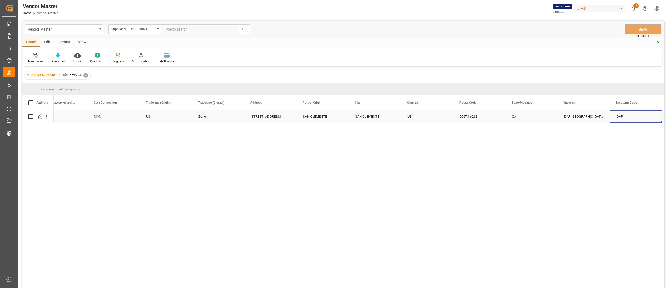
scroll to position [0, 854]
click at [541, 120] on div "DAP San Clemente, CA" at bounding box center [532, 116] width 52 height 12
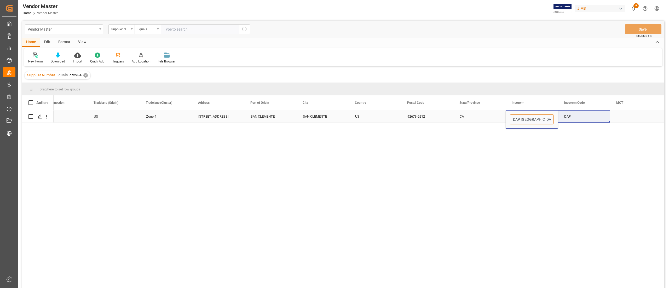
drag, startPoint x: 512, startPoint y: 118, endPoint x: 561, endPoint y: 122, distance: 49.3
paste input "775934"
type input "7"
paste input "cheshire"
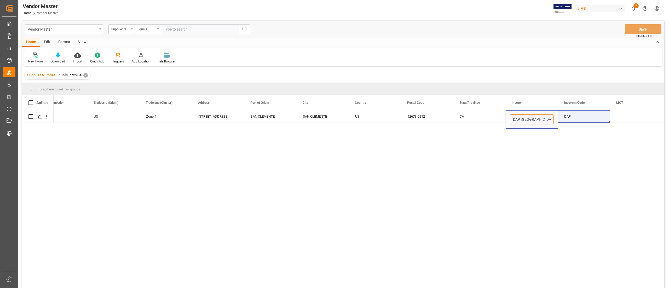
type input "DAP [GEOGRAPHIC_DATA] [GEOGRAPHIC_DATA] [GEOGRAPHIC_DATA]"
click at [559, 151] on div "MAN US Zone 4 991 CALLE AMANECER SAN CLEMENTE SAN CLEMENTE US 92673-6212 CA DAP…" at bounding box center [359, 200] width 610 height 181
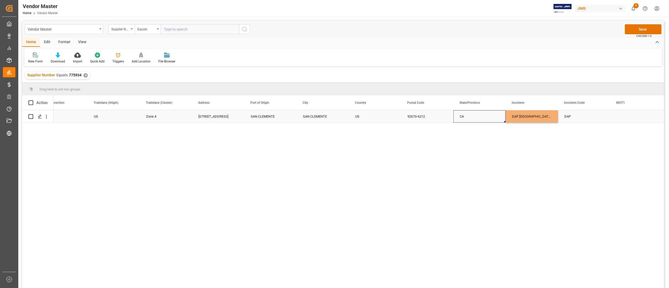
click at [483, 120] on div "CA" at bounding box center [479, 116] width 52 height 12
click at [630, 33] on button "Save" at bounding box center [643, 29] width 37 height 10
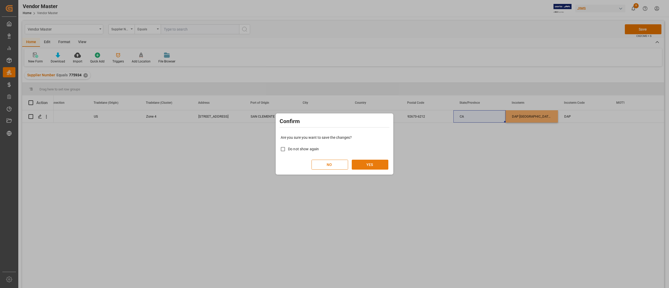
click at [375, 166] on button "YES" at bounding box center [370, 165] width 37 height 10
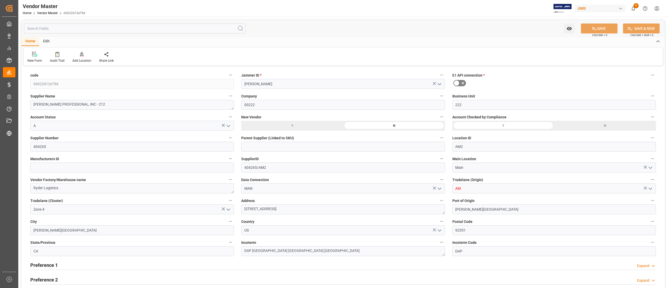
type input "[DATE] 11:42"
type input "[DATE] 10:51"
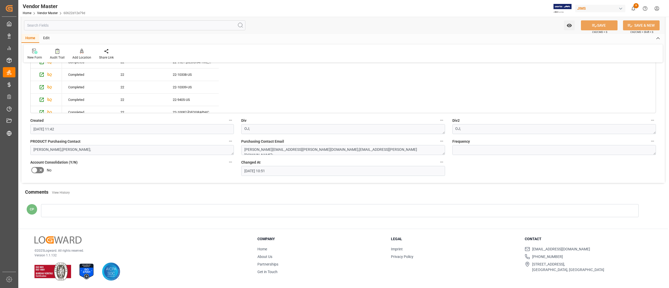
scroll to position [1002, 0]
click at [106, 214] on div at bounding box center [340, 210] width 598 height 13
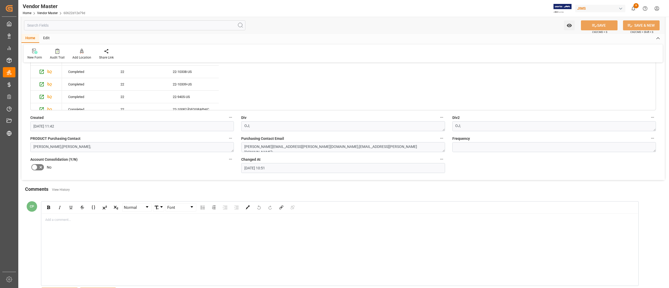
type input "NET 60"
click at [71, 231] on span "[PERSON_NAME]" at bounding box center [67, 226] width 28 height 9
click at [99, 231] on span "[PERSON_NAME]" at bounding box center [97, 226] width 28 height 9
click at [139, 219] on div "HI @[PERSON_NAME] , @[PERSON_NAME] ha" at bounding box center [340, 249] width 596 height 72
click at [133, 222] on div "HI @[PERSON_NAME] , @[PERSON_NAME] ha" at bounding box center [339, 219] width 589 height 5
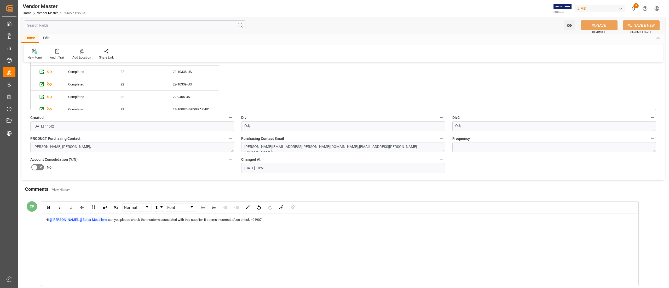
drag, startPoint x: 270, startPoint y: 218, endPoint x: 264, endPoint y: 223, distance: 6.9
click at [270, 218] on div "HI @[PERSON_NAME] , @[PERSON_NAME] can you please check the Incoterm associated…" at bounding box center [340, 249] width 596 height 72
click at [262, 222] on span "can you please check the Incoterm associated with this supplier, it seems incor…" at bounding box center [185, 220] width 154 height 4
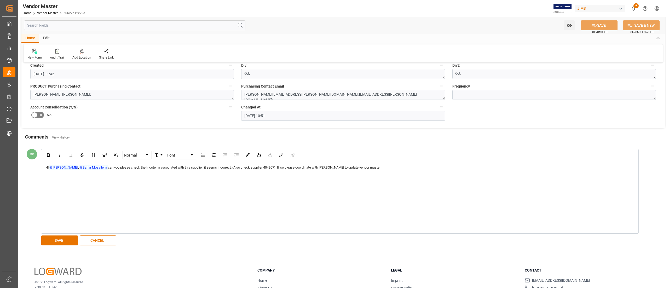
scroll to position [1089, 0]
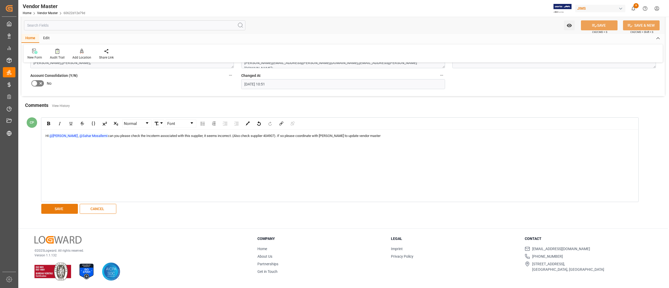
click at [65, 207] on button "SAVE" at bounding box center [59, 209] width 37 height 10
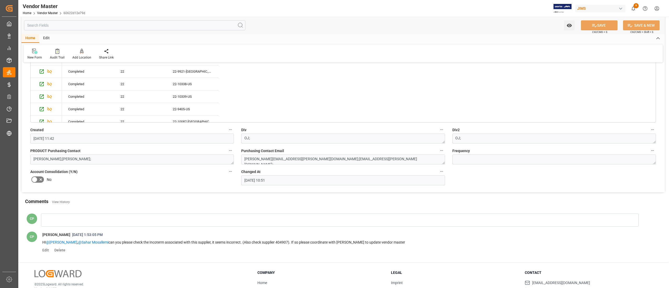
scroll to position [974, 0]
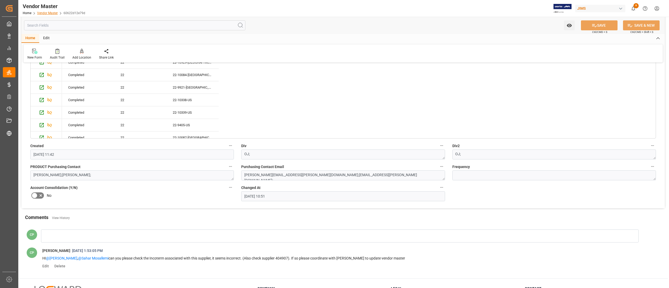
click at [51, 14] on link "Vendor Master" at bounding box center [47, 13] width 21 height 4
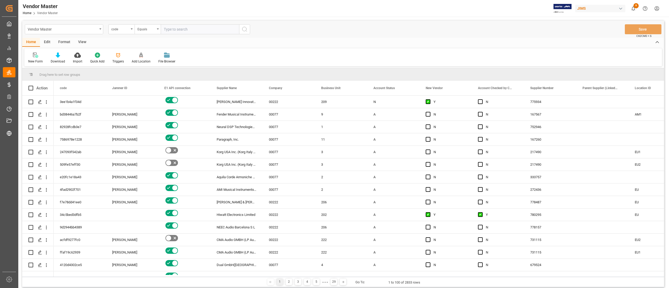
click at [121, 32] on div "code" at bounding box center [121, 29] width 26 height 10
type input "number"
click at [131, 54] on div "Supplier Number" at bounding box center [148, 53] width 78 height 11
click at [194, 31] on input "text" at bounding box center [200, 29] width 78 height 10
paste input "439767"
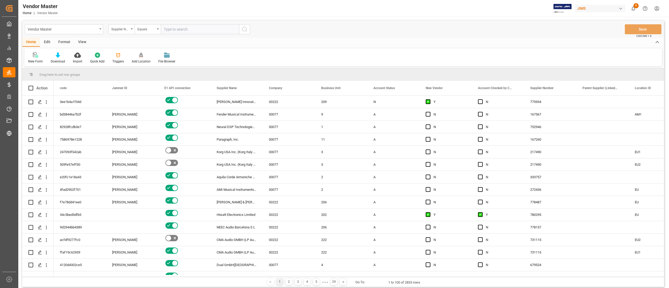
type input "439767"
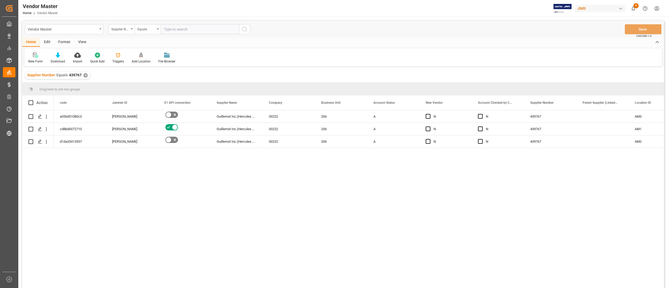
click at [434, 181] on div "a056d51080c0 [PERSON_NAME] Inc.(Hercules DJ) 00222 206 [PERSON_NAME] 439767 AM3…" at bounding box center [359, 200] width 610 height 181
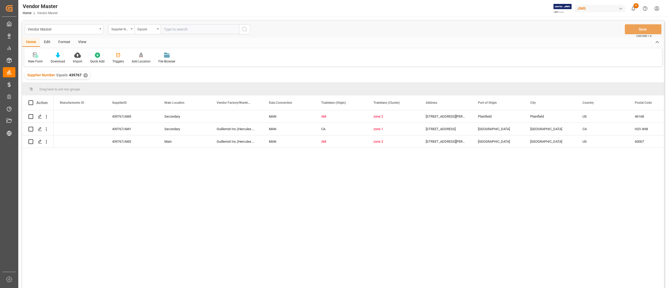
scroll to position [0, 648]
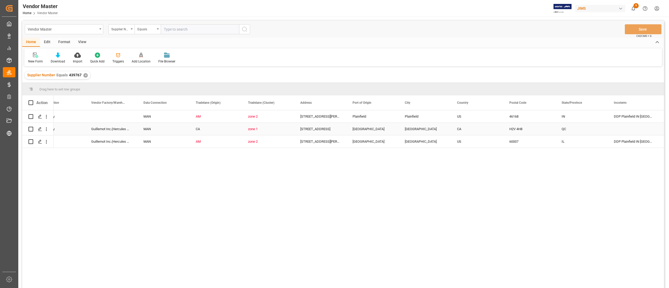
click at [389, 130] on div "[GEOGRAPHIC_DATA]" at bounding box center [372, 129] width 52 height 12
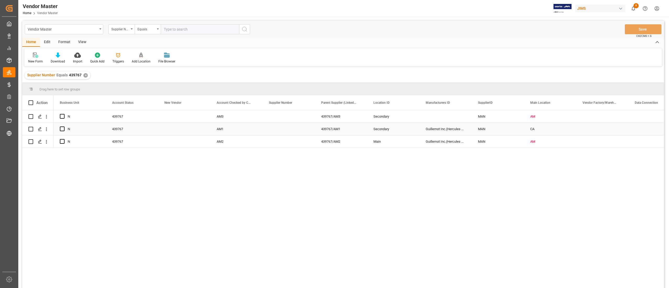
scroll to position [0, 0]
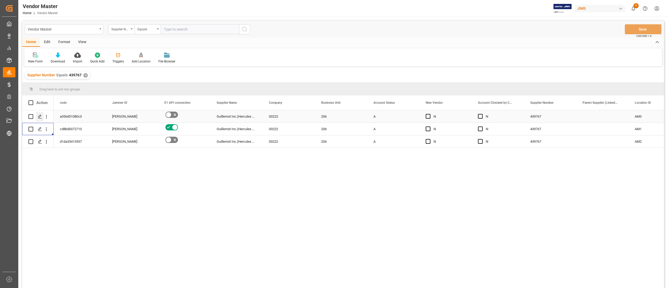
click at [42, 116] on div "Press SPACE to select this row." at bounding box center [40, 117] width 8 height 10
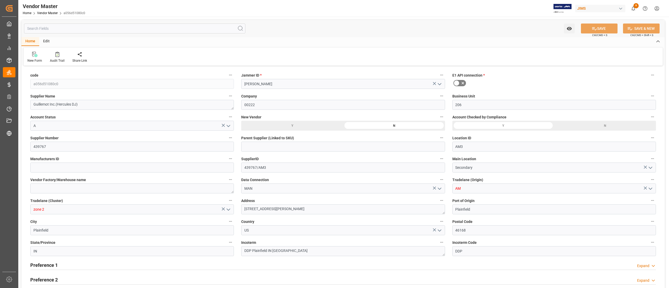
type input "[DATE] 13:20"
type input "[DATE] 16:30"
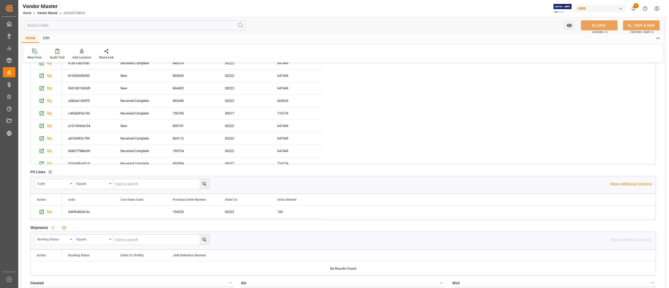
scroll to position [897, 0]
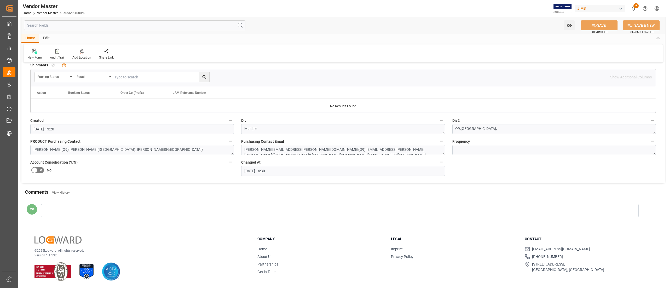
click at [96, 213] on div at bounding box center [340, 210] width 598 height 13
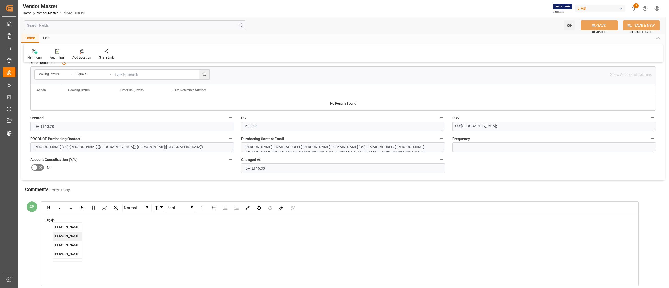
type input "2% 30 NET 60"
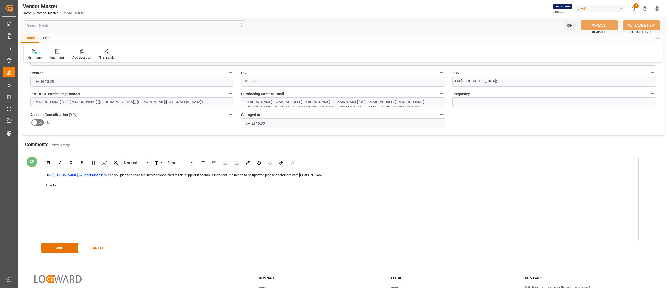
scroll to position [984, 0]
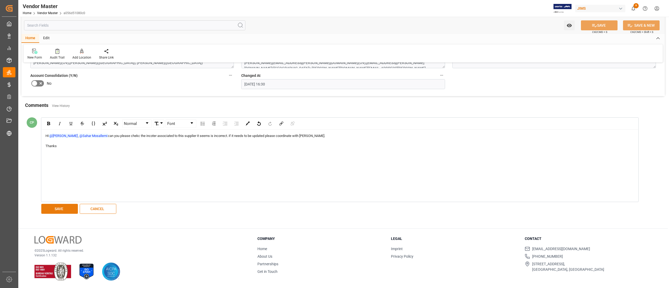
click at [63, 206] on button "SAVE" at bounding box center [59, 209] width 37 height 10
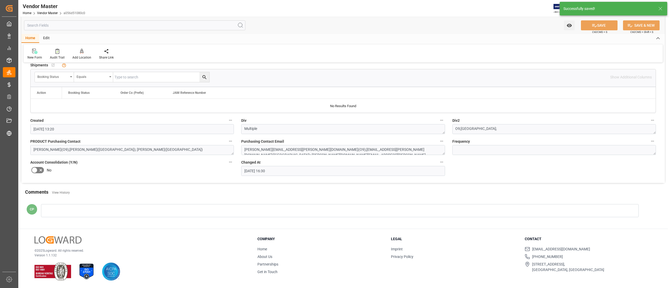
scroll to position [927, 0]
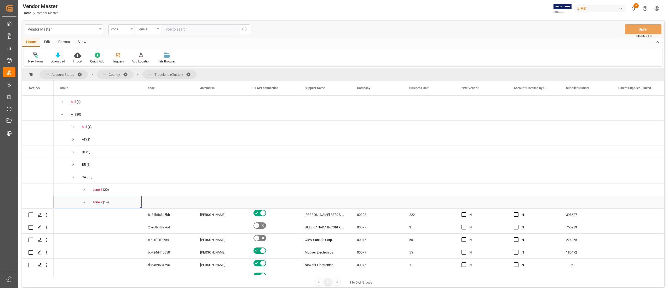
click at [84, 201] on span "Press SPACE to select this row." at bounding box center [84, 202] width 5 height 5
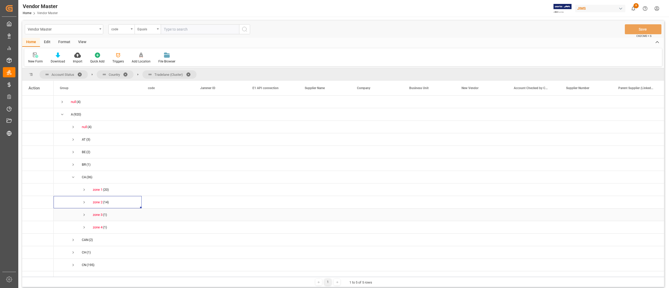
click at [82, 215] on span "Press SPACE to select this row." at bounding box center [84, 214] width 5 height 5
click at [182, 236] on div "Press SPACE to select this row." at bounding box center [168, 240] width 52 height 12
click at [82, 214] on span "Press SPACE to select this row." at bounding box center [84, 214] width 5 height 5
click at [84, 225] on span "Press SPACE to select this row." at bounding box center [84, 227] width 5 height 5
click at [127, 242] on span "Press SPACE to select this row." at bounding box center [98, 240] width 76 height 12
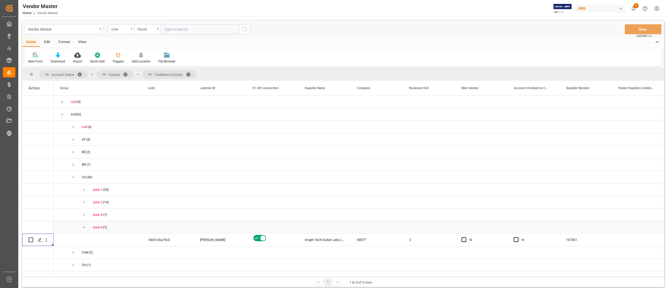
click at [87, 228] on span "zone 4 (1)" at bounding box center [98, 227] width 76 height 12
click at [84, 227] on span "Press SPACE to select this row." at bounding box center [84, 227] width 5 height 5
click at [74, 240] on span "Press SPACE to select this row." at bounding box center [73, 239] width 5 height 5
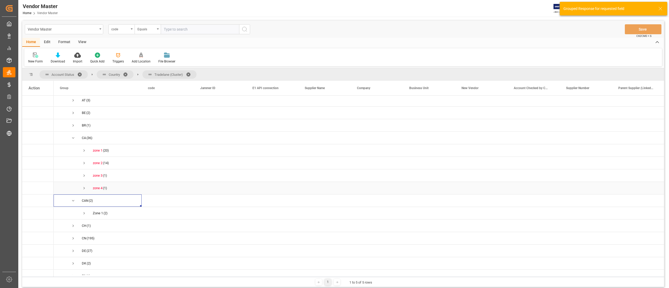
scroll to position [52, 0]
click at [82, 199] on span "Press SPACE to select this row." at bounding box center [84, 200] width 5 height 5
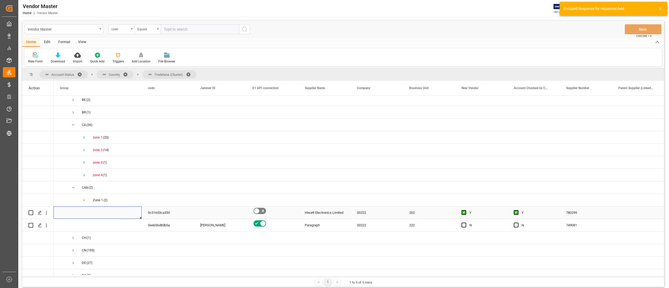
click at [114, 210] on span "Press SPACE to select this row." at bounding box center [98, 213] width 76 height 12
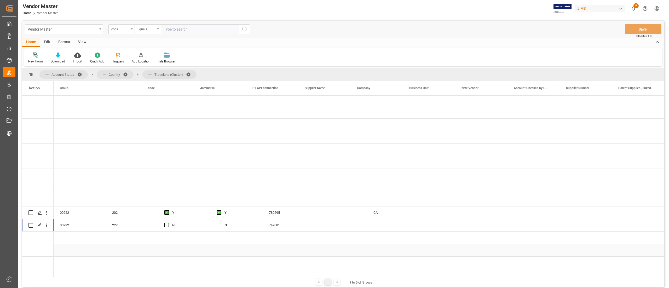
scroll to position [0, 0]
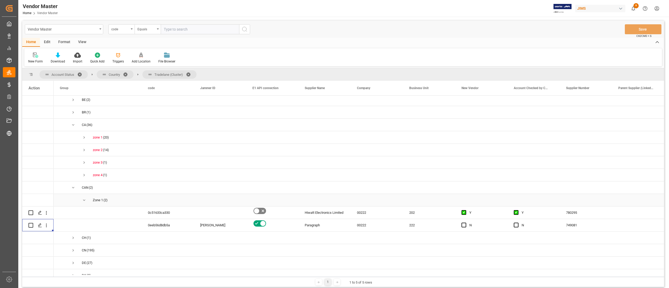
click at [85, 199] on span "Press SPACE to select this row." at bounding box center [84, 200] width 5 height 5
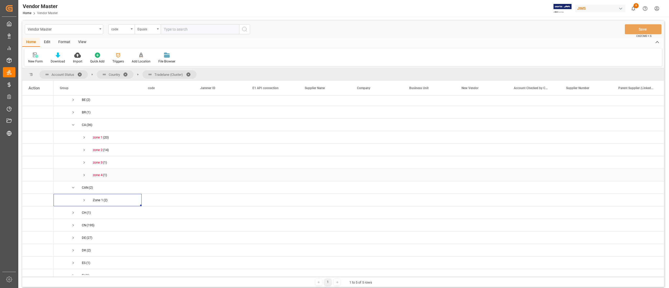
click at [86, 178] on span "Press SPACE to select this row." at bounding box center [84, 175] width 5 height 12
click at [84, 163] on span "Press SPACE to select this row." at bounding box center [84, 162] width 5 height 5
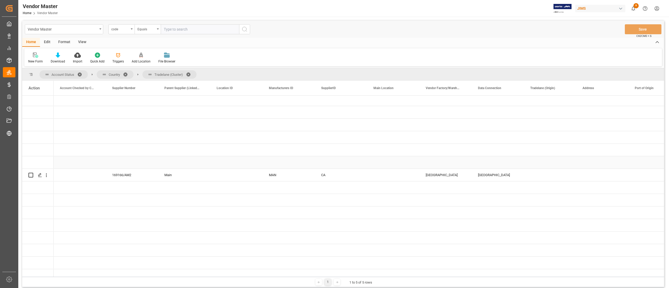
scroll to position [0, 454]
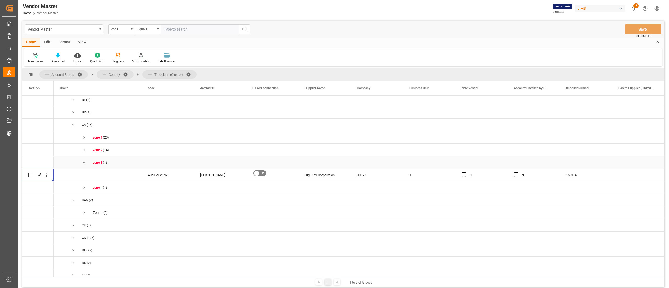
click at [105, 162] on span "(1)" at bounding box center [105, 162] width 4 height 12
click at [85, 162] on span "Press SPACE to select this row." at bounding box center [84, 162] width 5 height 5
click at [74, 124] on span "Press SPACE to select this row." at bounding box center [73, 125] width 5 height 5
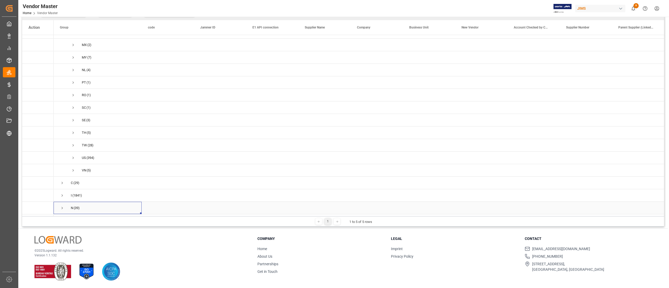
click at [62, 207] on span "Press SPACE to select this row." at bounding box center [62, 208] width 5 height 5
click at [73, 122] on span "Press SPACE to select this row." at bounding box center [73, 122] width 5 height 5
click at [74, 149] on span "Press SPACE to select this row." at bounding box center [73, 148] width 5 height 5
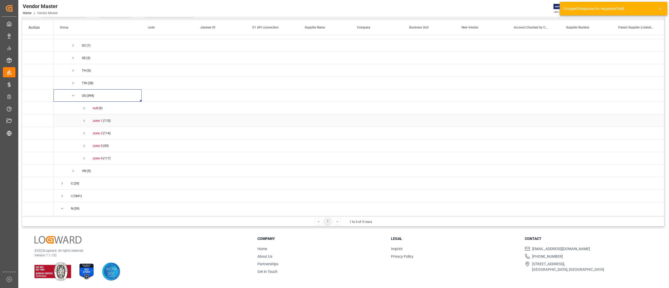
click at [84, 122] on span "Press SPACE to select this row." at bounding box center [84, 120] width 5 height 5
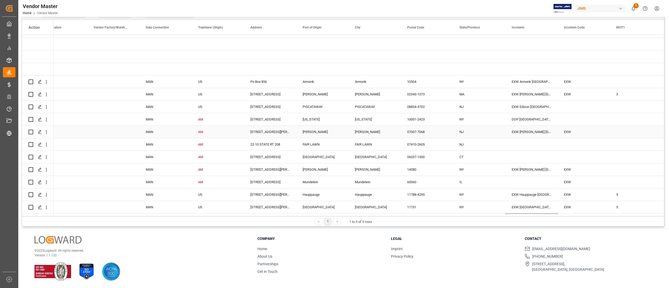
scroll to position [436, 0]
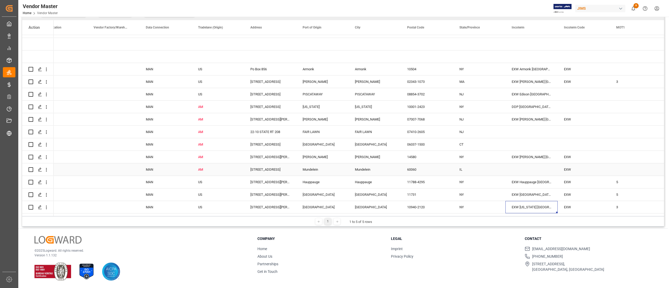
click at [535, 174] on div "Press SPACE to select this row." at bounding box center [531, 169] width 52 height 12
click at [531, 174] on input "Press SPACE to select this row." at bounding box center [531, 172] width 44 height 10
type input "EXW [PERSON_NAME] IL US"
click at [539, 132] on div "Press SPACE to select this row." at bounding box center [531, 132] width 52 height 12
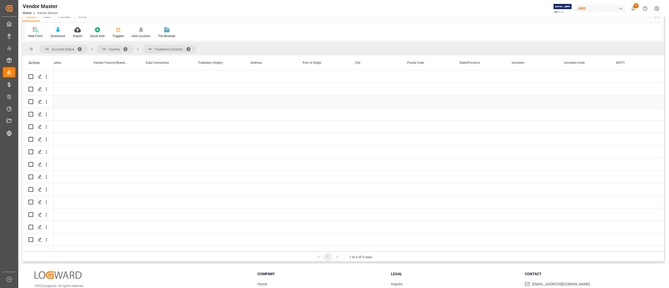
scroll to position [0, 0]
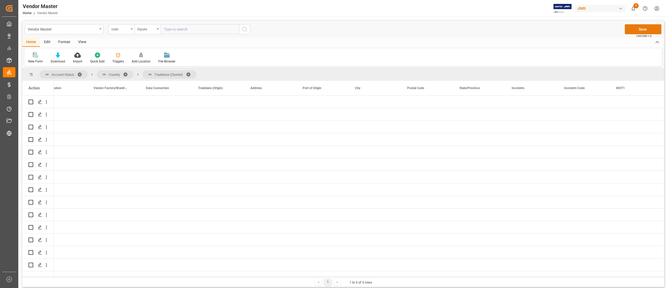
click at [631, 29] on button "Save" at bounding box center [643, 29] width 37 height 10
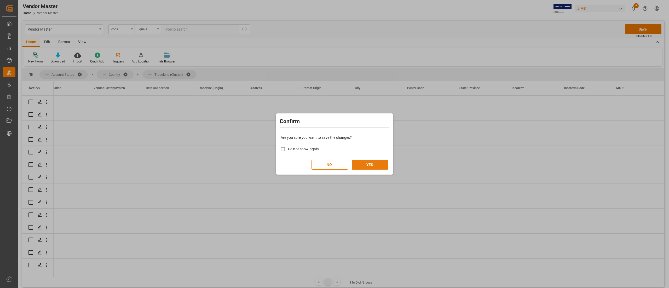
click at [382, 166] on button "YES" at bounding box center [370, 165] width 37 height 10
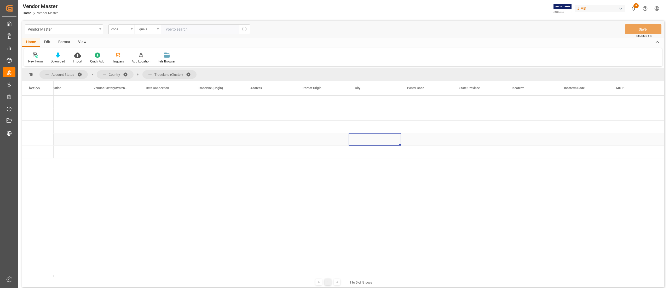
click at [384, 137] on div "Press SPACE to select this row." at bounding box center [375, 139] width 52 height 12
click at [63, 116] on span "Press SPACE to select this row." at bounding box center [62, 114] width 5 height 5
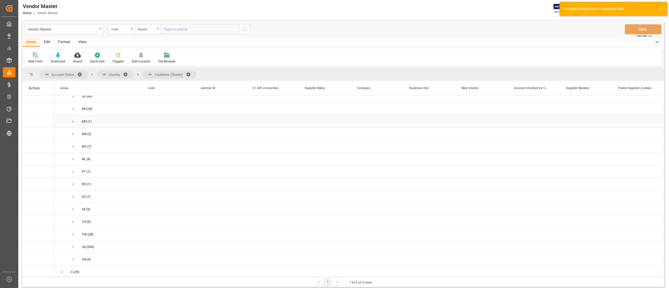
scroll to position [311, 0]
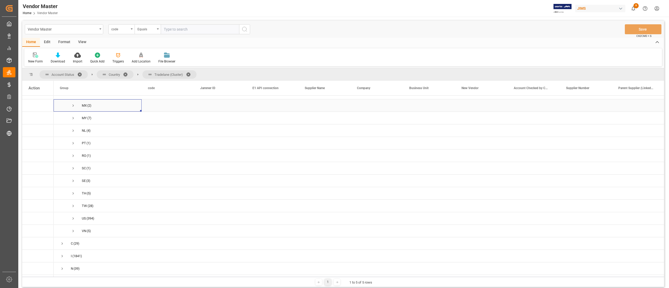
click at [72, 105] on span "Press SPACE to select this row." at bounding box center [73, 105] width 5 height 5
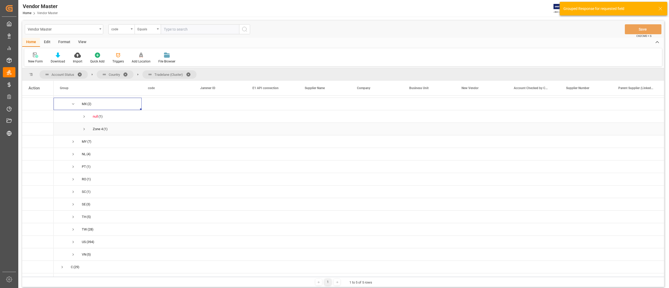
click at [83, 129] on span "Press SPACE to select this row." at bounding box center [84, 129] width 5 height 5
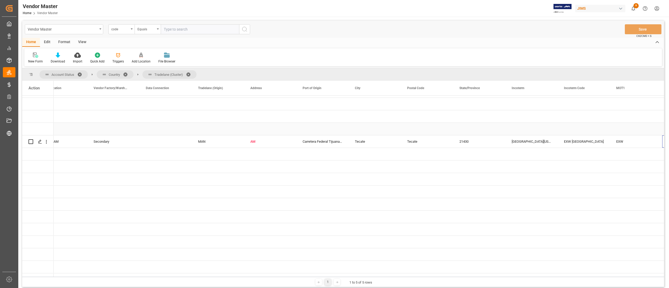
scroll to position [0, 786]
click at [530, 140] on div "EXW Mexico" at bounding box center [531, 141] width 52 height 12
drag, startPoint x: 522, startPoint y: 143, endPoint x: 559, endPoint y: 144, distance: 36.6
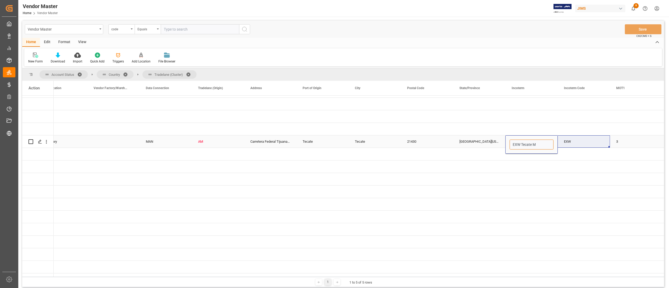
type input "EXW Tecate MX"
click at [464, 144] on div "Baja California" at bounding box center [479, 141] width 52 height 12
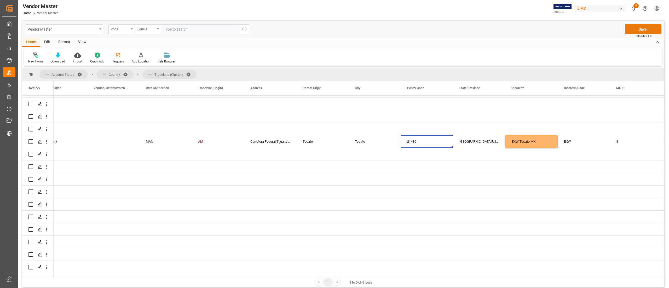
click at [646, 27] on button "Save" at bounding box center [643, 29] width 37 height 10
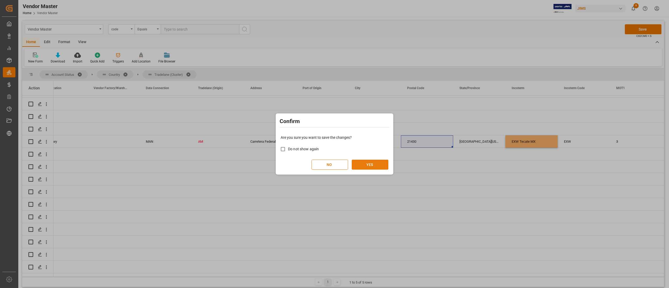
click at [378, 163] on button "YES" at bounding box center [370, 165] width 37 height 10
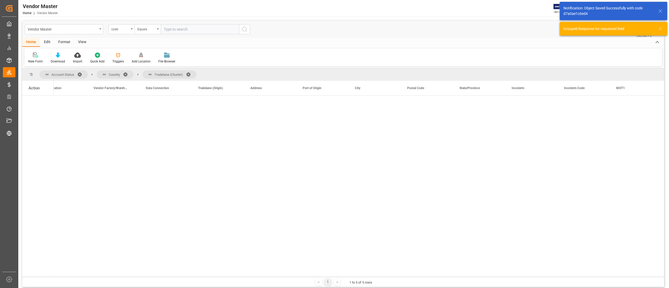
scroll to position [0, 0]
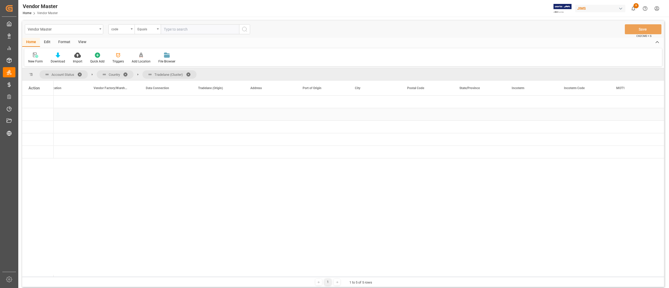
click at [536, 118] on div "Press SPACE to select this row." at bounding box center [531, 114] width 52 height 12
click at [63, 115] on span "Press SPACE to select this row." at bounding box center [62, 114] width 5 height 5
click at [70, 166] on span "BR (1)" at bounding box center [98, 165] width 76 height 12
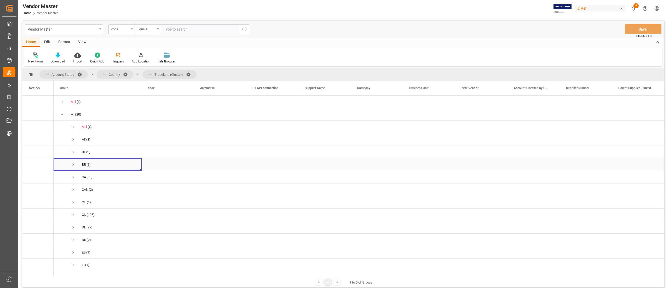
click at [73, 164] on span "Press SPACE to select this row." at bounding box center [73, 164] width 5 height 5
click at [83, 177] on span "Press SPACE to select this row." at bounding box center [84, 177] width 5 height 5
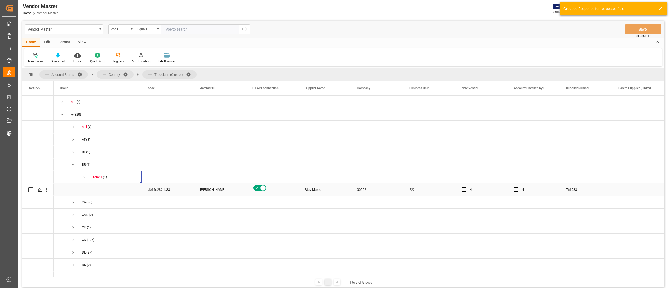
click at [123, 190] on span "Press SPACE to select this row." at bounding box center [98, 190] width 76 height 12
click at [73, 165] on span "Press SPACE to select this row." at bounding box center [73, 164] width 5 height 5
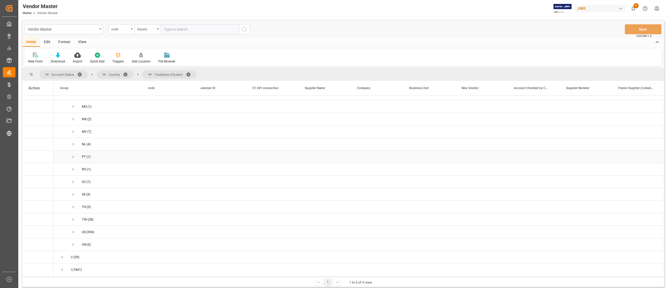
scroll to position [311, 0]
click at [72, 217] on span "Press SPACE to select this row." at bounding box center [73, 218] width 5 height 5
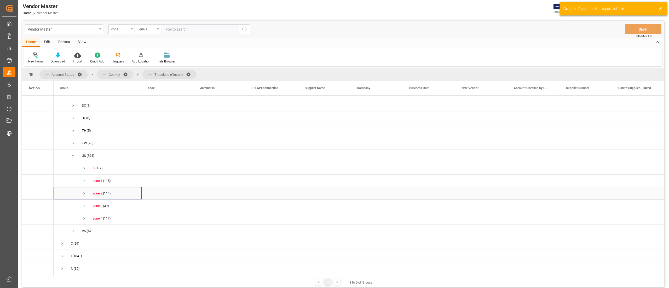
click at [81, 192] on span "zone 2 (114)" at bounding box center [98, 193] width 76 height 12
click at [85, 192] on span "Press SPACE to select this row." at bounding box center [84, 193] width 5 height 5
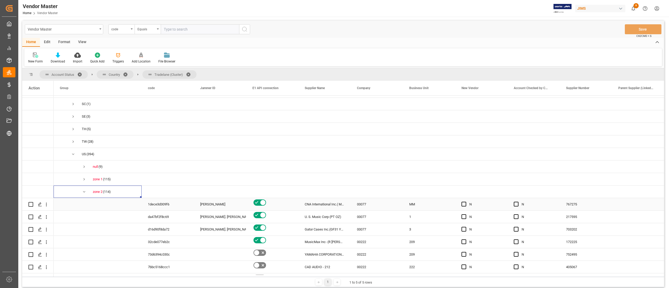
click at [211, 204] on div "Catherine Danielson" at bounding box center [220, 204] width 40 height 12
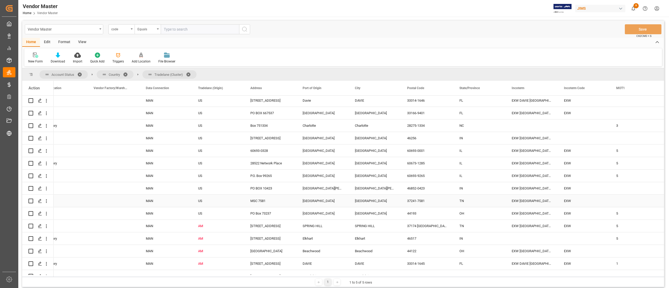
scroll to position [1360, 0]
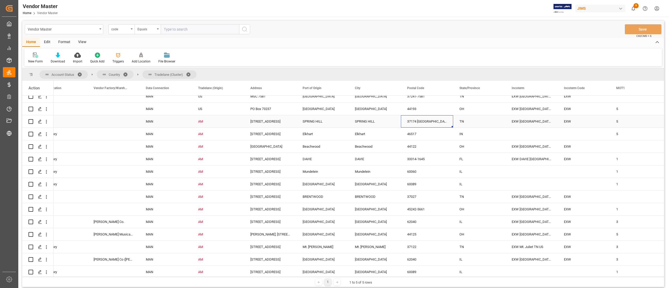
click at [405, 124] on div "37174 USA" at bounding box center [427, 121] width 52 height 12
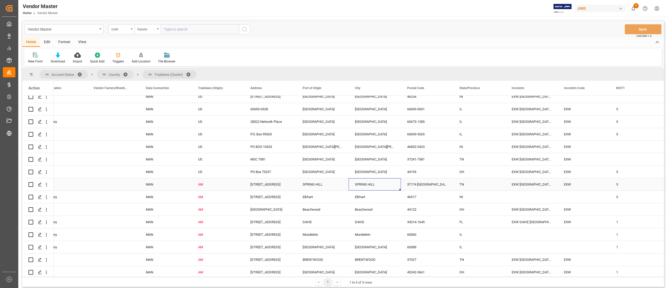
click at [428, 187] on div "37174 USA" at bounding box center [427, 184] width 52 height 12
click at [212, 279] on div "1 1 to 5 of 5 rows" at bounding box center [343, 282] width 642 height 10
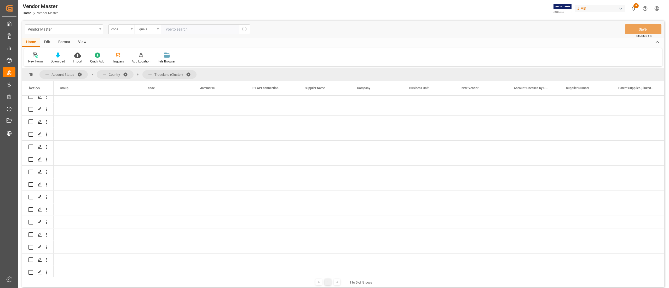
scroll to position [0, 0]
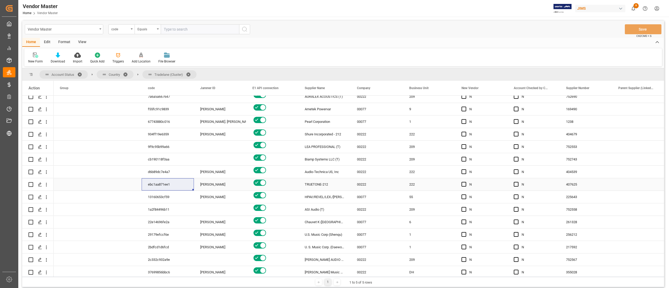
click at [338, 182] on div "TRUETONE-212" at bounding box center [324, 184] width 52 height 12
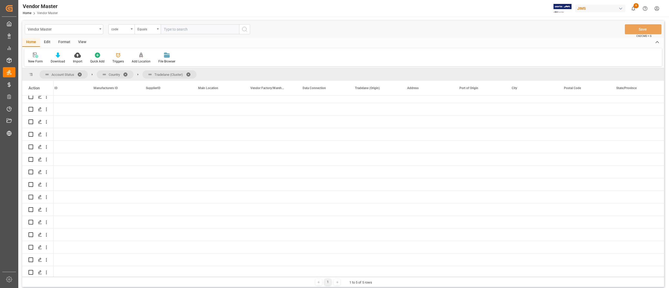
scroll to position [0, 629]
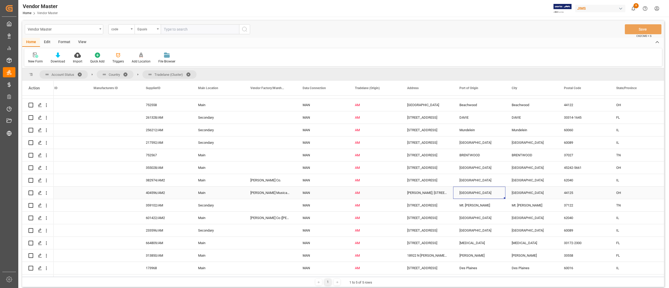
click at [467, 196] on div "[GEOGRAPHIC_DATA]" at bounding box center [479, 193] width 52 height 12
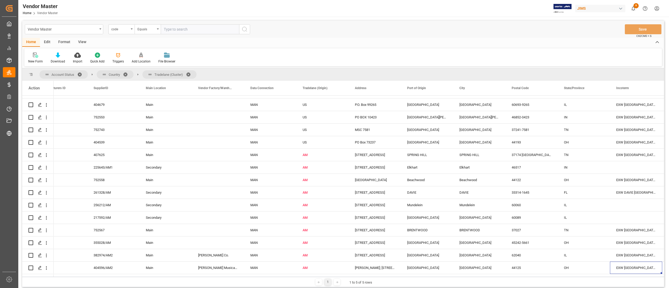
scroll to position [0, 681]
click at [628, 165] on div "Press SPACE to select this row." at bounding box center [636, 167] width 52 height 12
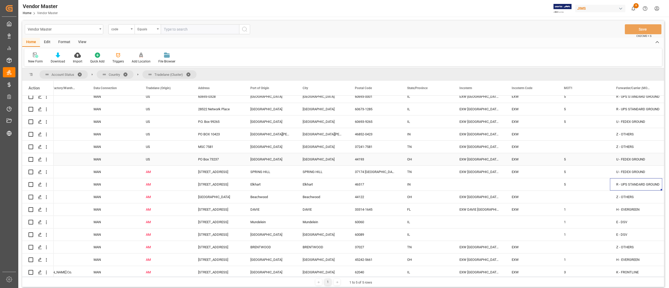
scroll to position [1362, 0]
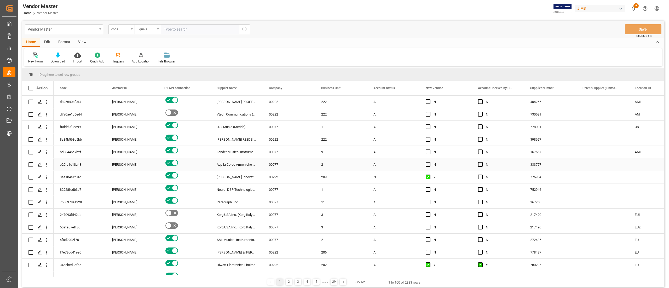
click at [352, 166] on div "2" at bounding box center [341, 164] width 52 height 12
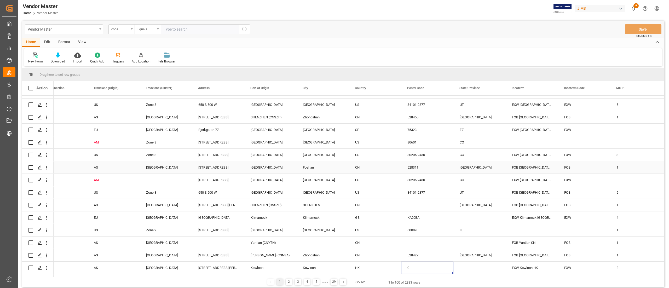
scroll to position [511, 0]
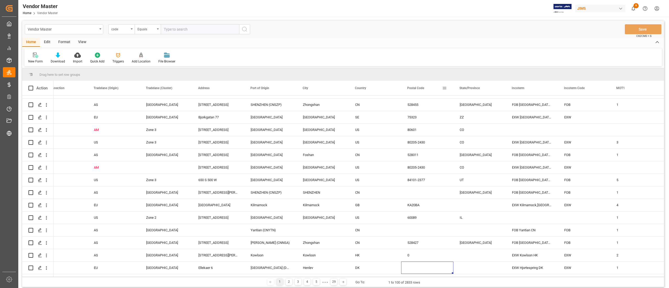
click at [447, 90] on div "Postal Code" at bounding box center [427, 88] width 52 height 15
click at [445, 87] on span at bounding box center [444, 88] width 5 height 5
click at [470, 90] on span "filter" at bounding box center [469, 88] width 5 height 5
click at [452, 106] on div "Equals" at bounding box center [468, 103] width 51 height 8
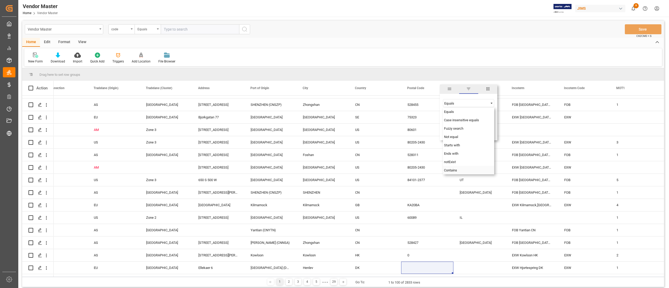
click at [457, 169] on span "Contains" at bounding box center [450, 170] width 13 height 4
click at [459, 120] on input "Filter Value" at bounding box center [468, 116] width 51 height 10
type input "USA"
click at [479, 132] on button "Apply" at bounding box center [475, 132] width 10 height 5
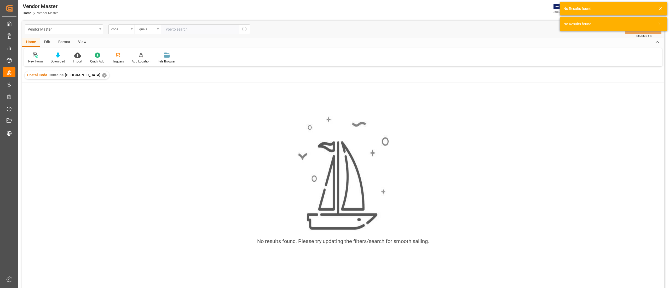
click at [102, 74] on div "✕" at bounding box center [104, 75] width 4 height 4
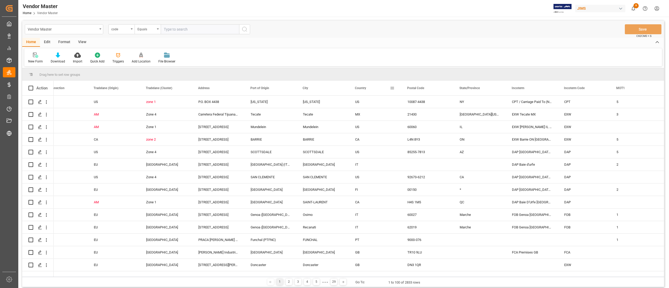
click at [390, 87] on span at bounding box center [392, 88] width 5 height 5
click at [412, 115] on input "Filter Value" at bounding box center [416, 116] width 51 height 10
type input "US"
click at [421, 131] on button "Apply" at bounding box center [423, 132] width 10 height 5
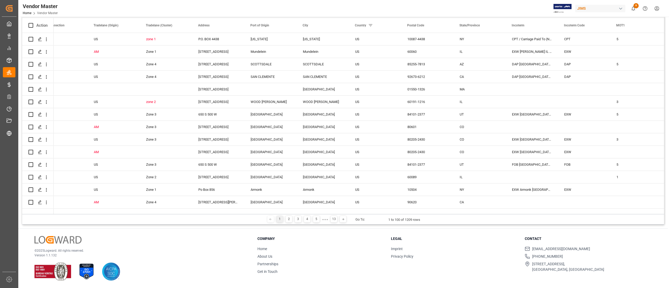
drag, startPoint x: 320, startPoint y: 212, endPoint x: 160, endPoint y: 216, distance: 159.9
click at [160, 216] on div "Drag here to set row groups Drag here to set column labels Action Vendor Factor…" at bounding box center [343, 114] width 642 height 219
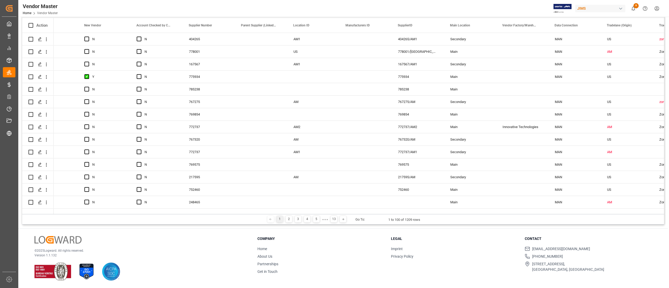
drag, startPoint x: 162, startPoint y: 212, endPoint x: 21, endPoint y: 213, distance: 140.8
click at [21, 213] on main "Vendor Master code Equals Save Ctrl/CMD + S Home Edit Format View New Form Down…" at bounding box center [343, 83] width 650 height 281
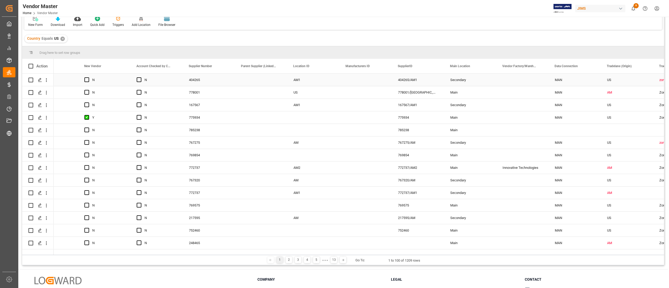
scroll to position [0, 0]
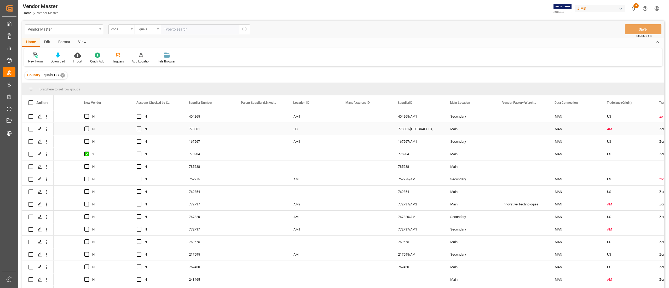
click at [248, 126] on div "Press SPACE to select this row." at bounding box center [261, 129] width 52 height 12
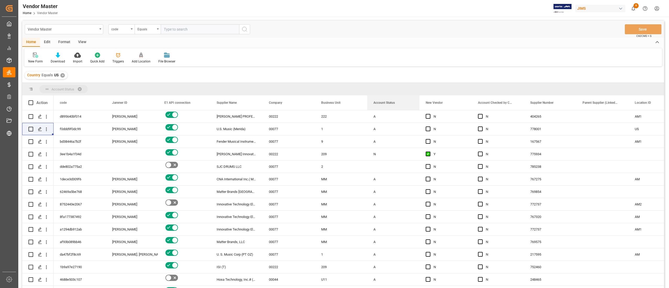
drag, startPoint x: 375, startPoint y: 105, endPoint x: 352, endPoint y: 88, distance: 29.1
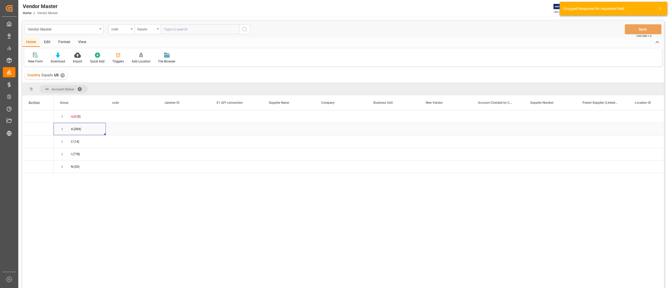
click at [62, 130] on span "Press SPACE to select this row." at bounding box center [62, 129] width 5 height 5
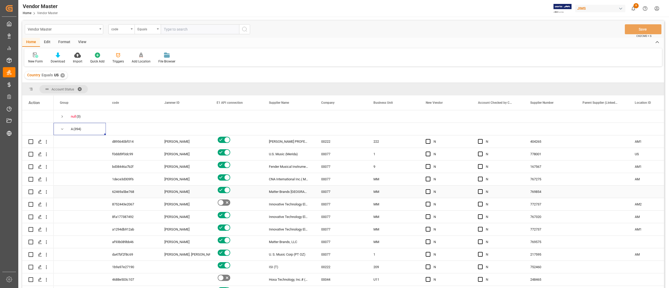
click at [314, 186] on div "Matter Brands [GEOGRAPHIC_DATA]" at bounding box center [289, 191] width 52 height 12
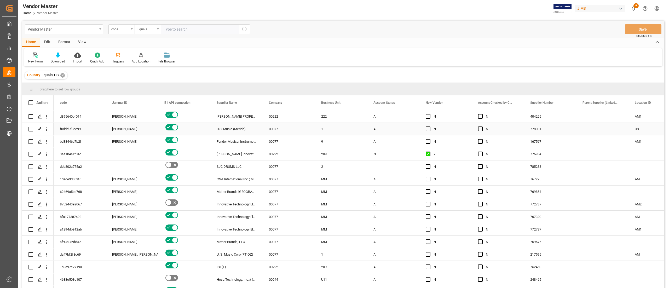
click at [405, 131] on div "A" at bounding box center [393, 129] width 40 height 12
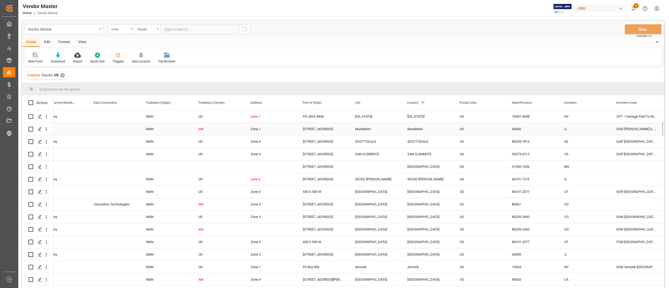
scroll to position [0, 802]
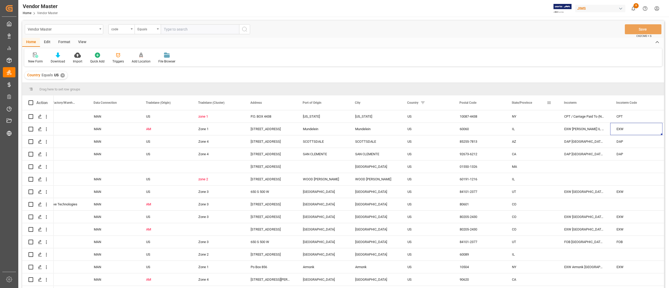
click at [547, 101] on span at bounding box center [549, 102] width 5 height 5
click at [577, 103] on span "filter" at bounding box center [575, 103] width 5 height 5
type input "TN"
click at [578, 147] on button "Apply" at bounding box center [580, 146] width 10 height 5
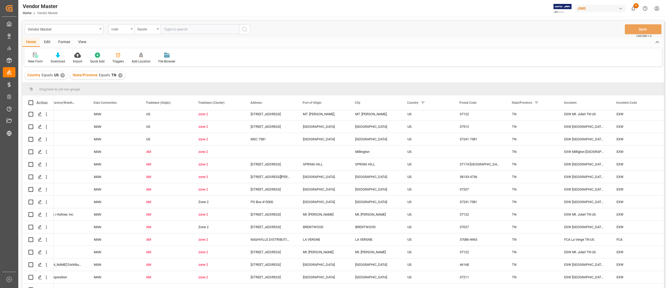
scroll to position [157, 0]
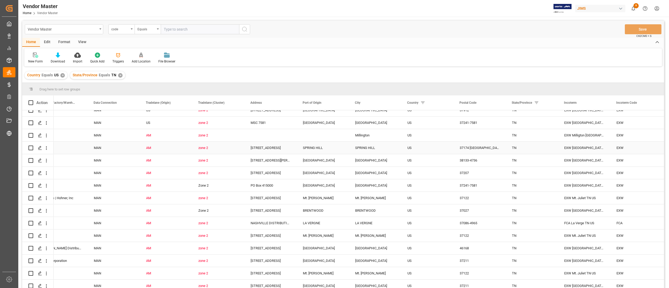
click at [478, 150] on div "37174 USA" at bounding box center [479, 148] width 52 height 12
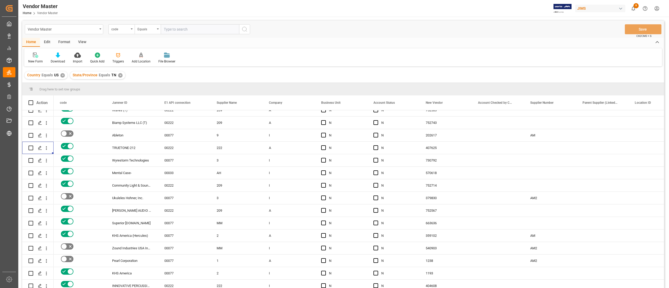
scroll to position [0, 0]
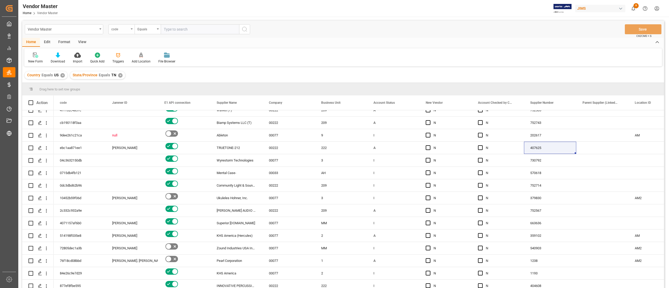
click at [125, 26] on div "code" at bounding box center [120, 29] width 18 height 6
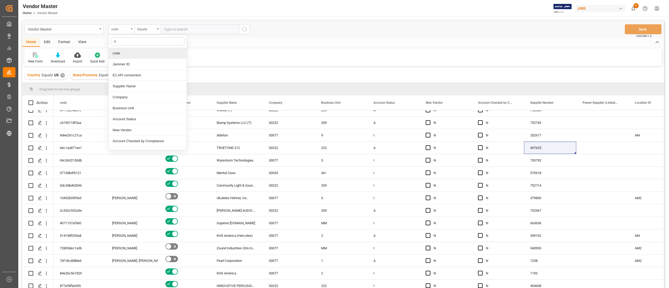
type input "nu"
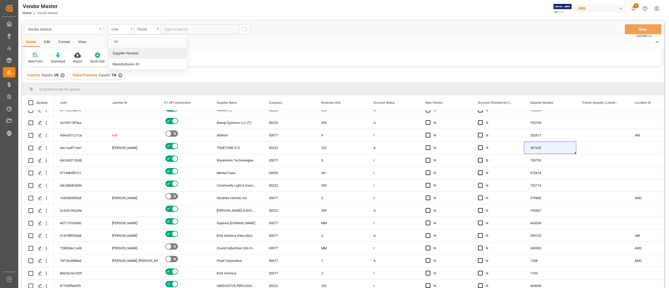
click at [141, 54] on div "Supplier Number" at bounding box center [148, 53] width 78 height 11
click at [191, 27] on input "text" at bounding box center [200, 29] width 78 height 10
paste input "578662"
type input "578662"
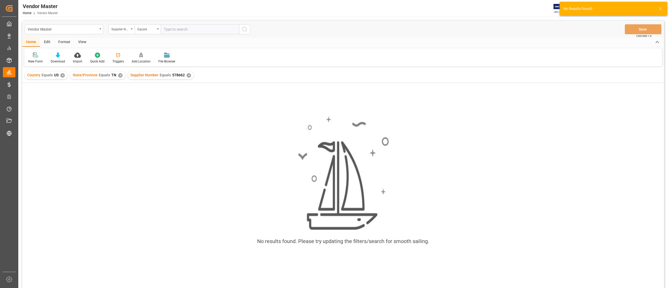
click at [119, 74] on div "✕" at bounding box center [120, 75] width 4 height 4
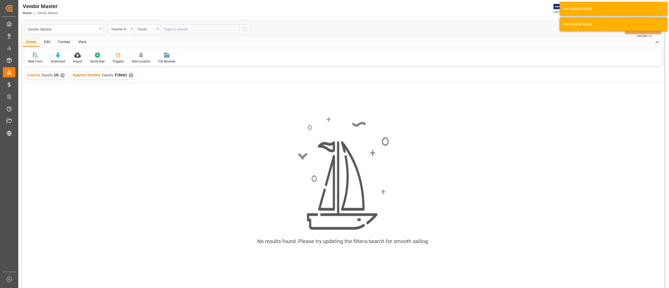
click at [60, 74] on div "✕" at bounding box center [62, 75] width 4 height 4
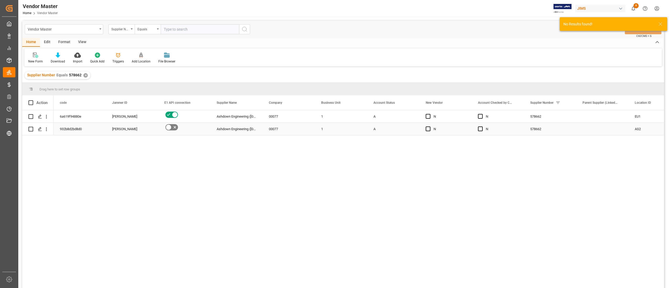
click at [395, 124] on div "A" at bounding box center [393, 129] width 40 height 12
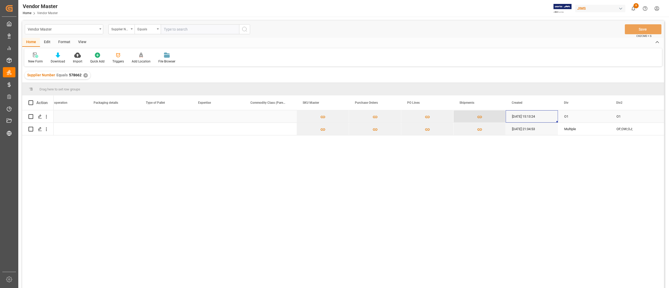
click at [481, 117] on icon "Press SPACE to select this row." at bounding box center [479, 116] width 5 height 5
click at [438, 119] on button "Press SPACE to select this row." at bounding box center [427, 117] width 52 height 12
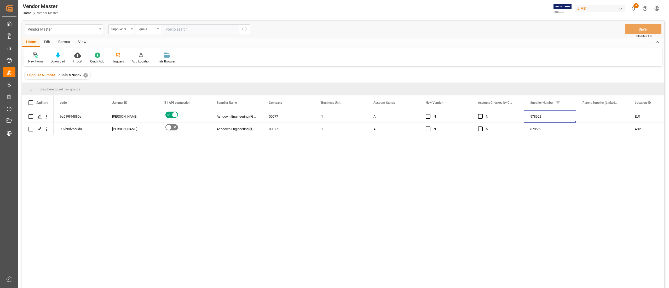
click at [84, 77] on div "✕" at bounding box center [85, 75] width 4 height 4
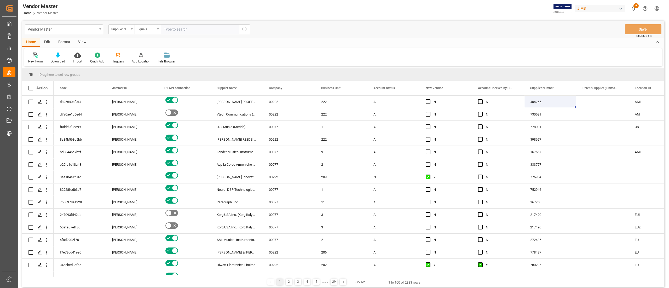
click at [192, 26] on input "text" at bounding box center [200, 29] width 78 height 10
paste input "619526"
type input "619526"
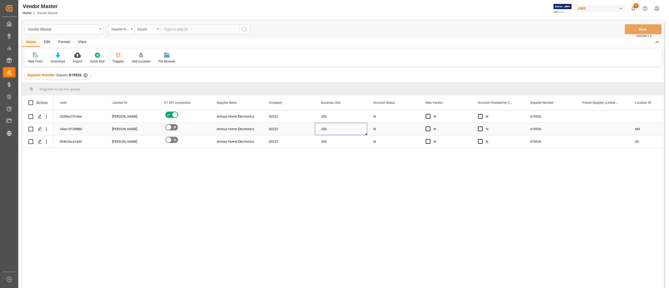
click at [319, 134] on div "206" at bounding box center [341, 129] width 52 height 12
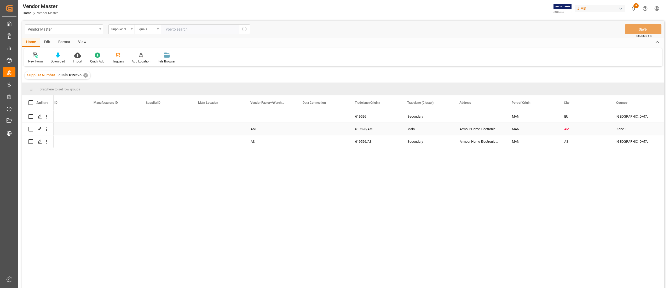
scroll to position [0, 802]
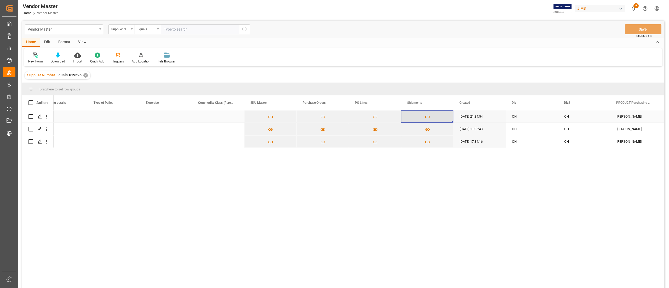
click at [426, 114] on icon "Press SPACE to select this row." at bounding box center [427, 116] width 5 height 5
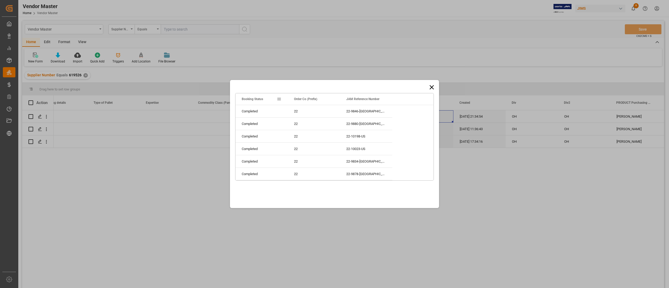
click at [433, 88] on icon at bounding box center [431, 87] width 7 height 7
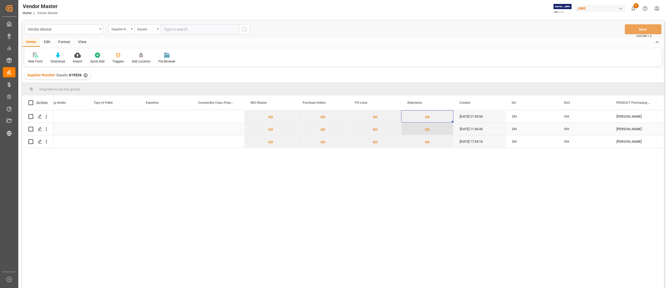
click at [427, 129] on icon "Press SPACE to select this row." at bounding box center [427, 129] width 5 height 5
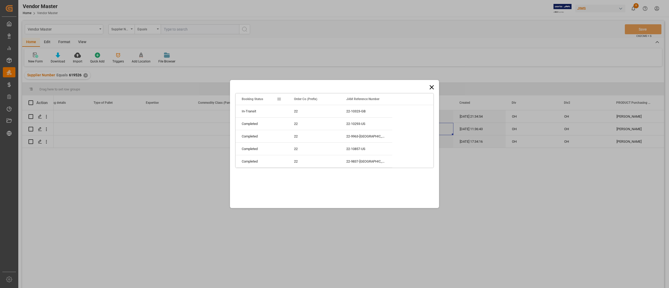
click at [433, 87] on icon at bounding box center [431, 87] width 7 height 7
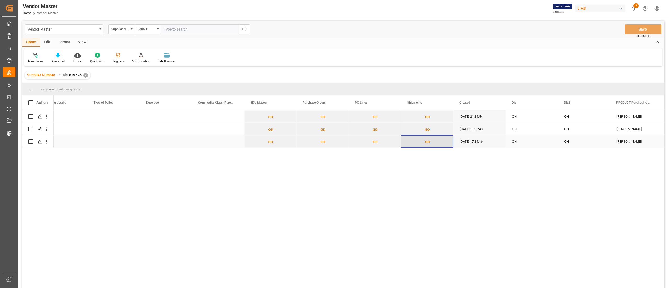
click at [428, 144] on icon "Press SPACE to select this row." at bounding box center [427, 141] width 5 height 5
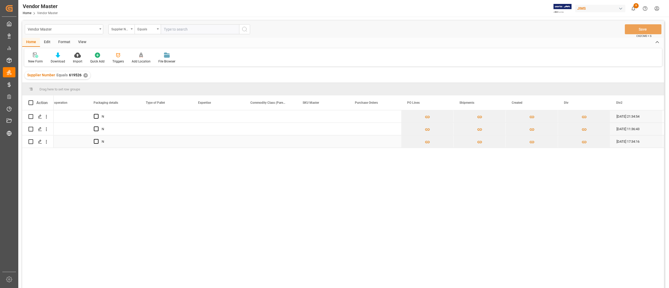
scroll to position [0, 2629]
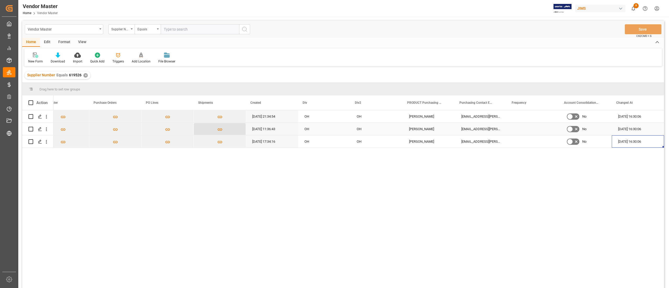
click at [219, 127] on icon "Press SPACE to select this row." at bounding box center [219, 129] width 5 height 5
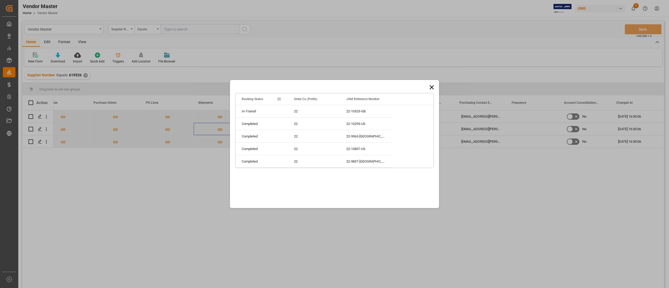
click at [432, 88] on icon at bounding box center [431, 87] width 7 height 7
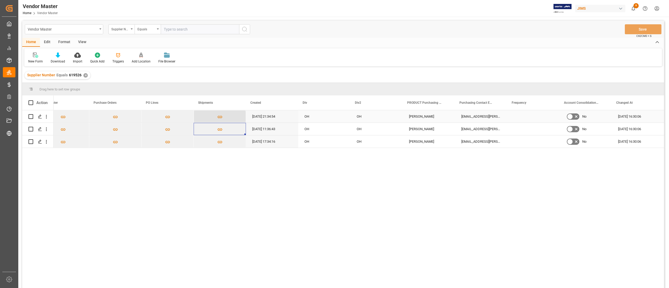
click at [218, 116] on icon "Press SPACE to select this row." at bounding box center [219, 116] width 5 height 5
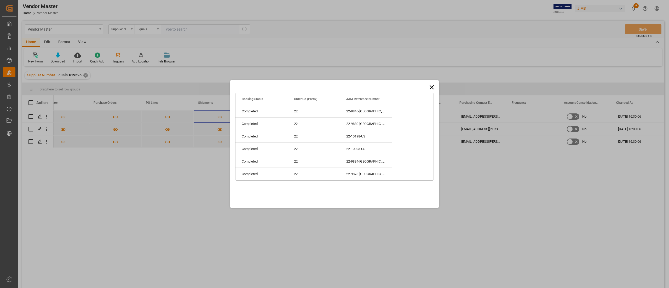
click at [435, 82] on div "Drag here to set row groups Drag here to set column labels Booking Status Order…" at bounding box center [334, 144] width 209 height 128
click at [432, 88] on icon at bounding box center [432, 87] width 4 height 4
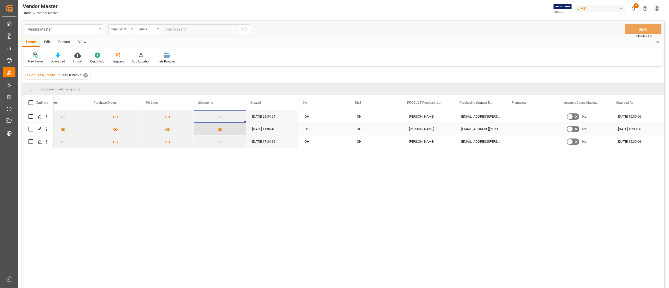
click at [218, 132] on icon "Press SPACE to select this row." at bounding box center [219, 129] width 5 height 5
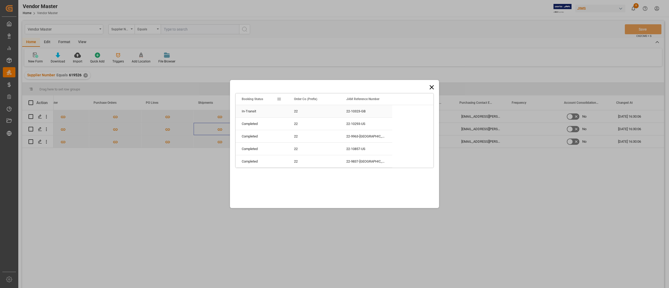
click at [364, 113] on div "22-10323-GB" at bounding box center [366, 111] width 52 height 12
click at [384, 119] on span "Copy" at bounding box center [391, 120] width 37 height 10
click at [433, 88] on icon at bounding box center [431, 87] width 7 height 7
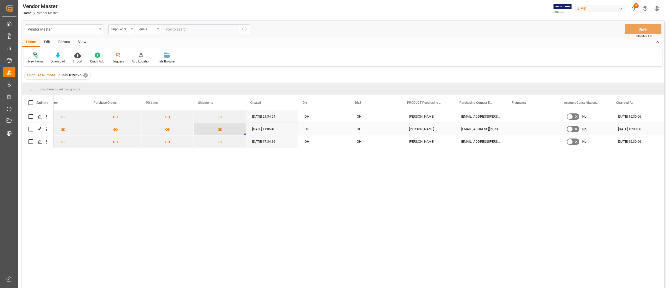
click at [217, 127] on icon "Press SPACE to select this row." at bounding box center [219, 129] width 5 height 5
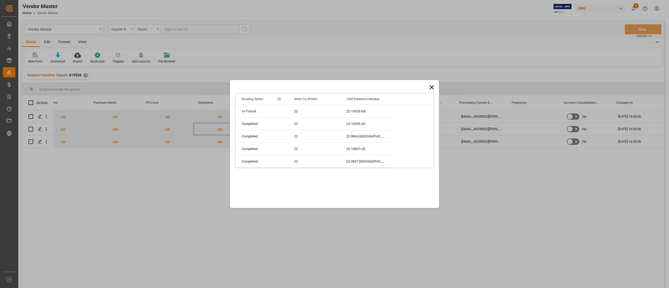
click at [431, 88] on icon at bounding box center [432, 87] width 4 height 4
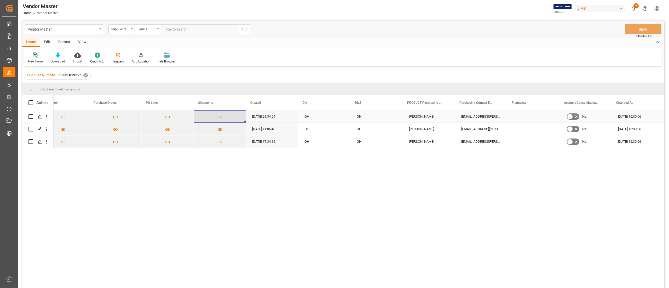
click at [217, 117] on icon "Press SPACE to select this row." at bounding box center [219, 116] width 5 height 5
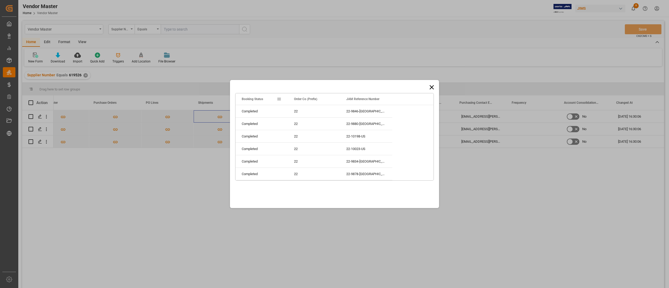
click at [431, 90] on icon at bounding box center [431, 87] width 7 height 7
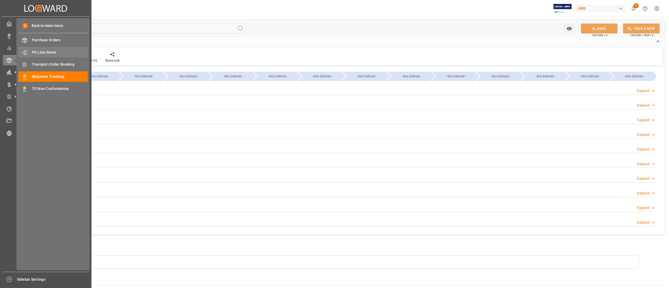
click at [33, 51] on span "PO Line Items" at bounding box center [60, 52] width 56 height 5
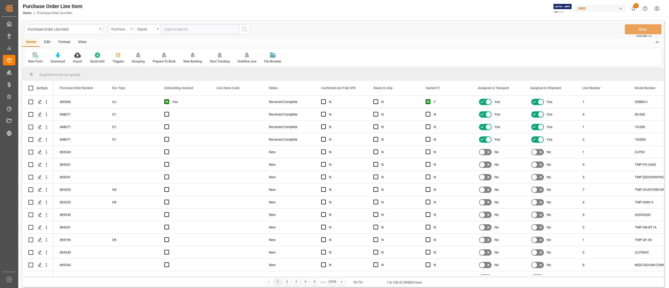
click at [115, 30] on div "Purchase Order Number" at bounding box center [120, 29] width 18 height 6
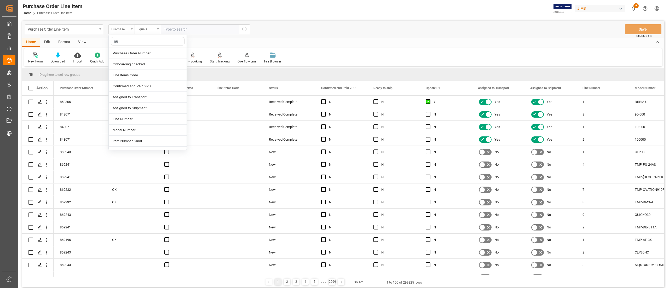
type input "num"
click at [135, 140] on div "Supplier Number" at bounding box center [148, 141] width 78 height 11
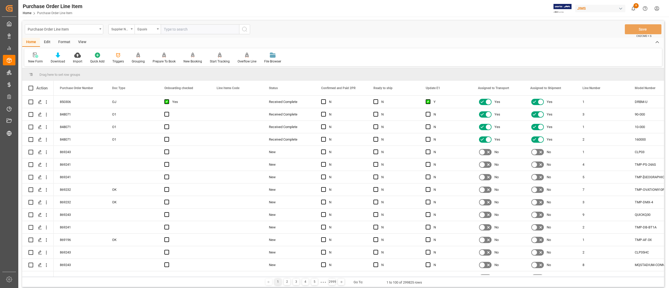
click at [186, 31] on input "text" at bounding box center [200, 29] width 78 height 10
paste input "578662"
type input "578662"
click at [247, 28] on icon "search button" at bounding box center [244, 29] width 6 height 6
